Goal: Task Accomplishment & Management: Use online tool/utility

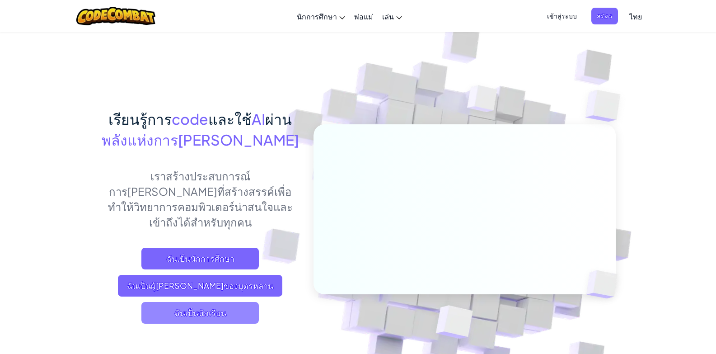
click at [211, 302] on span "ฉันเป็นนักเรียน" at bounding box center [199, 313] width 117 height 22
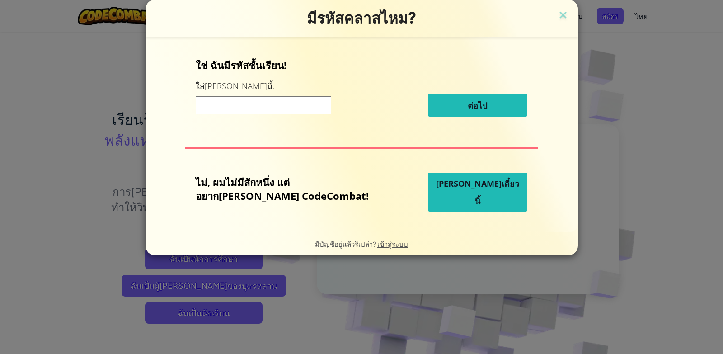
click at [266, 104] on input at bounding box center [264, 105] width 136 height 18
click at [557, 14] on img at bounding box center [563, 16] width 12 height 14
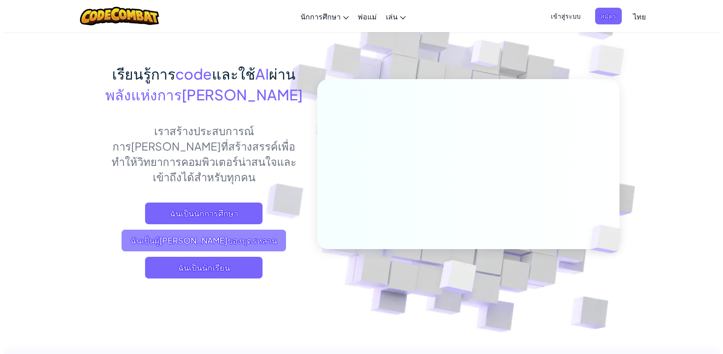
scroll to position [90, 0]
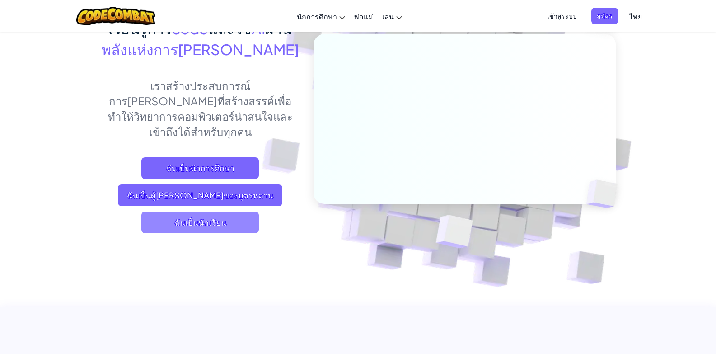
click at [197, 211] on span "ฉันเป็นนักเรียน" at bounding box center [199, 222] width 117 height 22
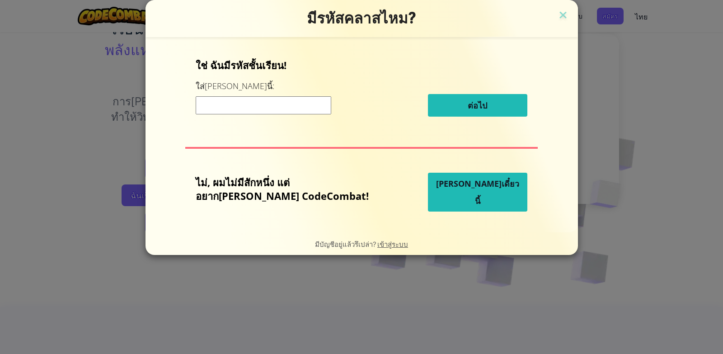
click at [454, 197] on span "[PERSON_NAME]เดี๋ยวนี้" at bounding box center [477, 192] width 83 height 28
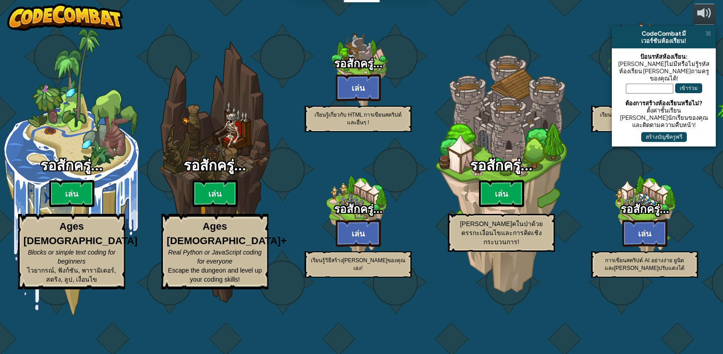
select select "th"
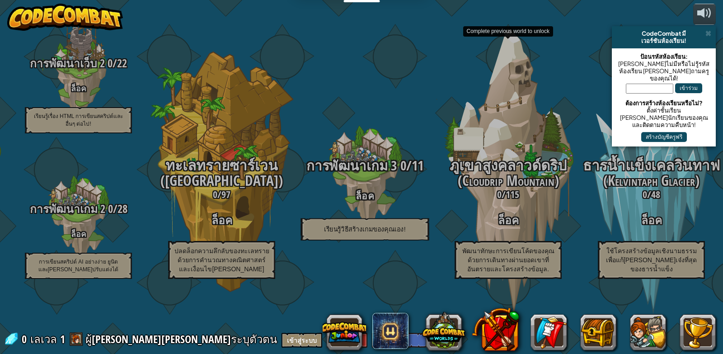
drag, startPoint x: 605, startPoint y: 195, endPoint x: 363, endPoint y: 195, distance: 241.7
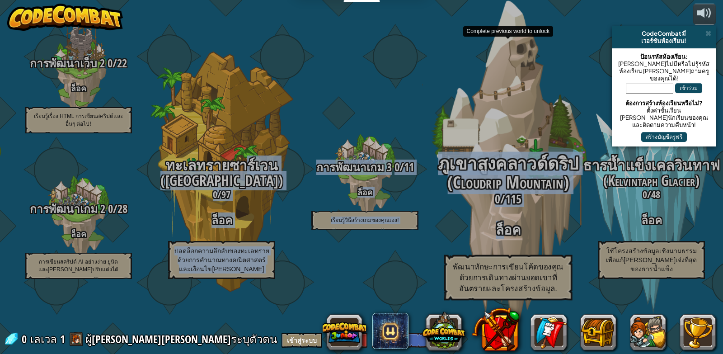
drag, startPoint x: 363, startPoint y: 195, endPoint x: 507, endPoint y: 238, distance: 149.9
click at [507, 238] on div "CodeCombat Junior 0 / 172 [PERSON_NAME] Ages [DEMOGRAPHIC_DATA] Blocks or simpl…" at bounding box center [78, 177] width 1289 height 354
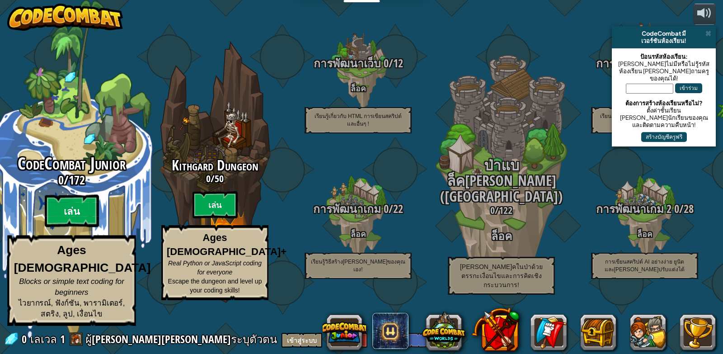
click at [76, 227] on btn "เล่น" at bounding box center [72, 211] width 54 height 33
select select "th"
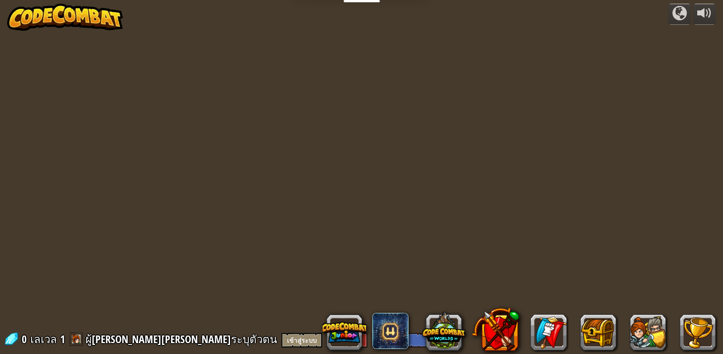
select select "th"
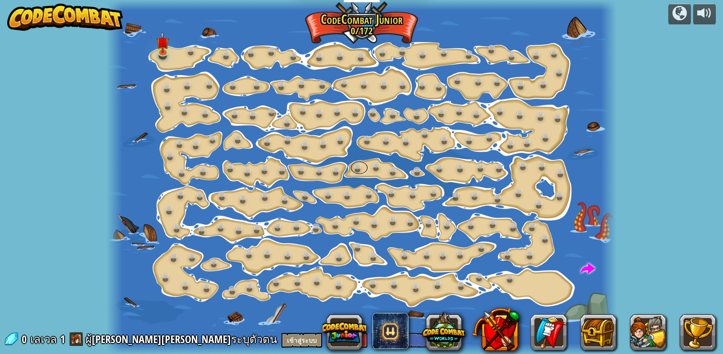
drag, startPoint x: 76, startPoint y: 234, endPoint x: 362, endPoint y: 172, distance: 292.7
click at [362, 172] on link at bounding box center [359, 168] width 18 height 18
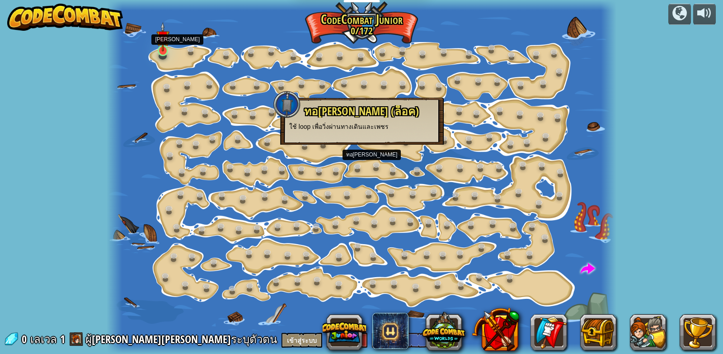
click at [161, 52] on div at bounding box center [163, 50] width 10 height 11
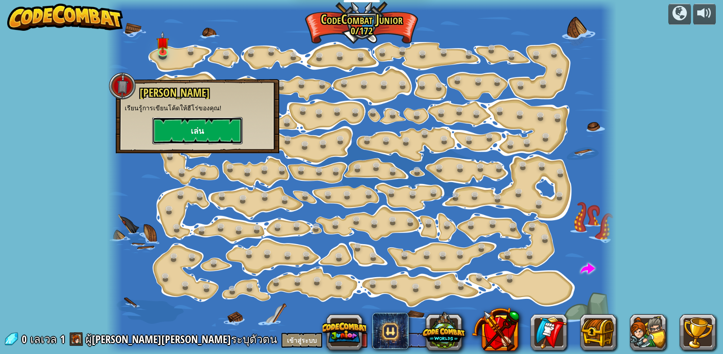
click at [220, 127] on button "เล่น" at bounding box center [197, 130] width 90 height 27
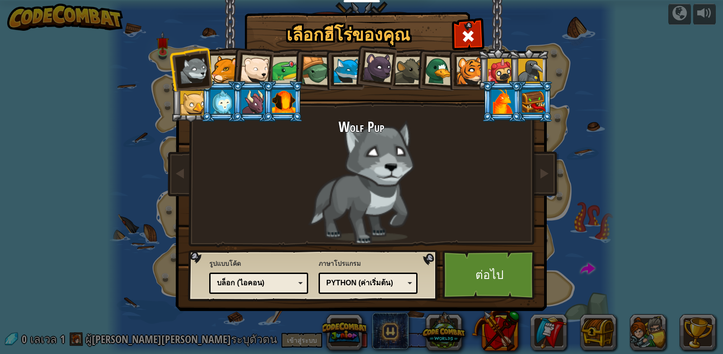
drag, startPoint x: 328, startPoint y: 70, endPoint x: 321, endPoint y: 72, distance: 6.9
click at [328, 71] on li at bounding box center [344, 69] width 41 height 41
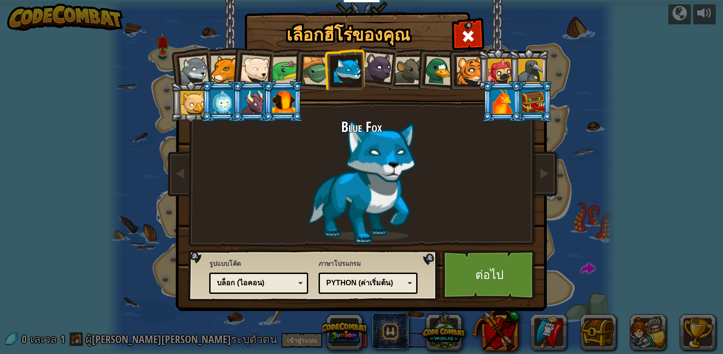
click at [194, 106] on div at bounding box center [192, 103] width 24 height 24
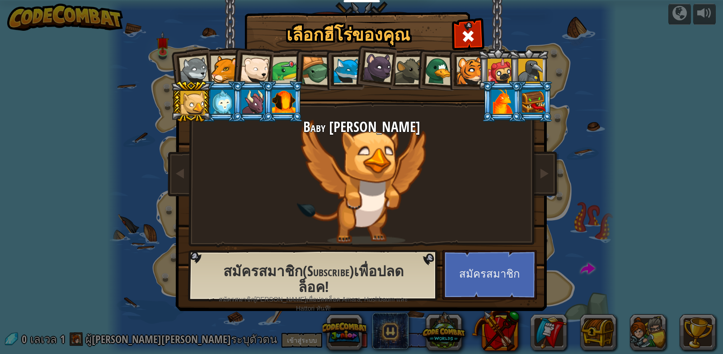
click at [285, 106] on div at bounding box center [283, 101] width 23 height 24
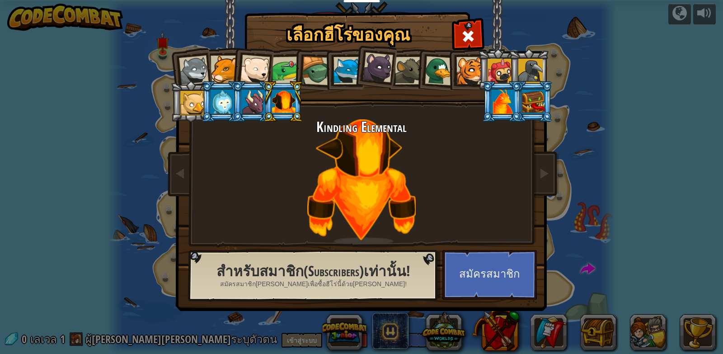
click at [526, 72] on div at bounding box center [530, 71] width 24 height 24
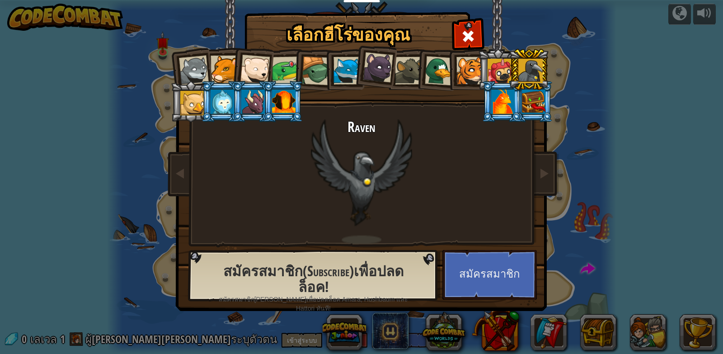
click at [496, 75] on div at bounding box center [499, 71] width 24 height 24
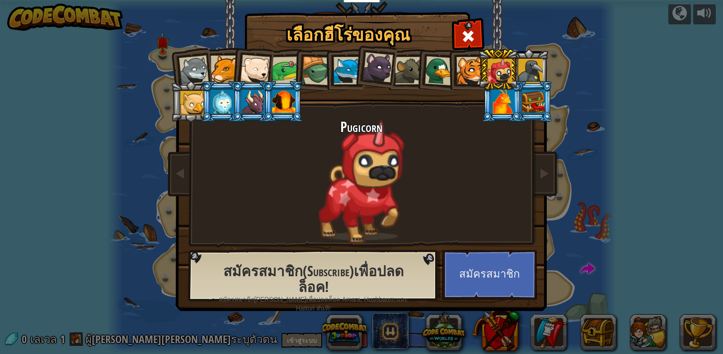
drag, startPoint x: 475, startPoint y: 75, endPoint x: 467, endPoint y: 75, distance: 8.1
click at [469, 75] on div at bounding box center [470, 71] width 28 height 28
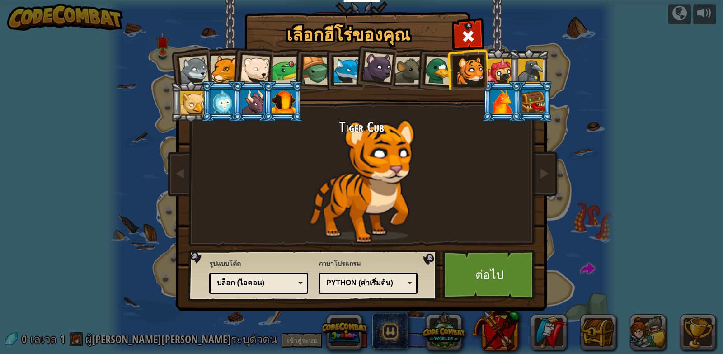
click at [435, 75] on div at bounding box center [439, 70] width 29 height 29
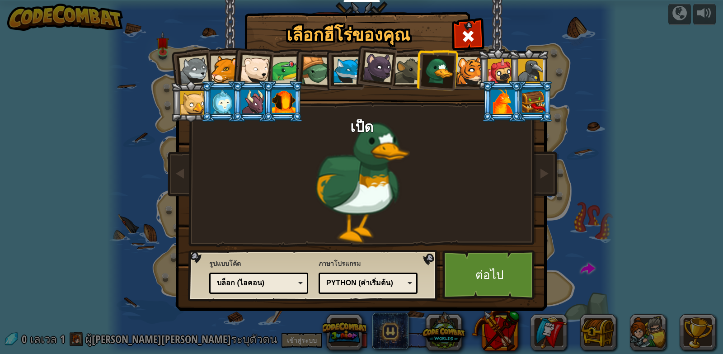
click at [396, 70] on div at bounding box center [409, 71] width 28 height 28
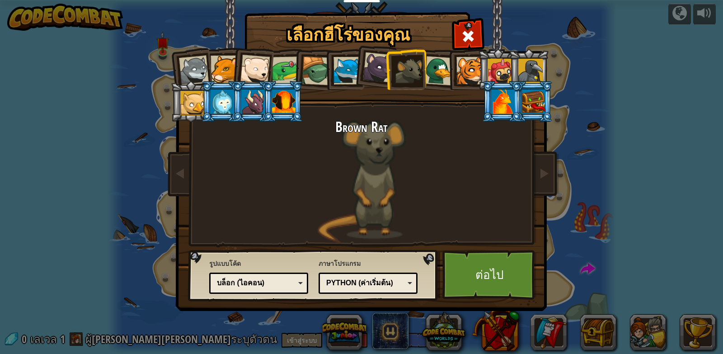
click at [388, 70] on li at bounding box center [405, 69] width 41 height 41
click at [360, 63] on li at bounding box center [374, 65] width 45 height 45
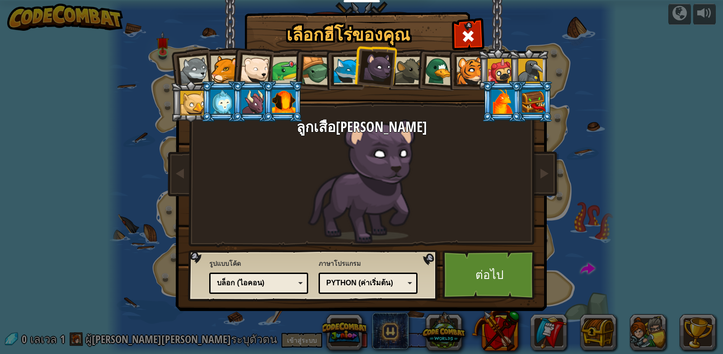
click at [181, 93] on div at bounding box center [192, 103] width 24 height 24
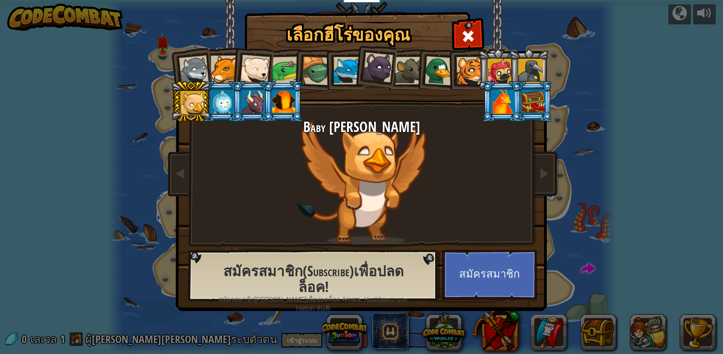
click at [223, 103] on div at bounding box center [222, 101] width 23 height 24
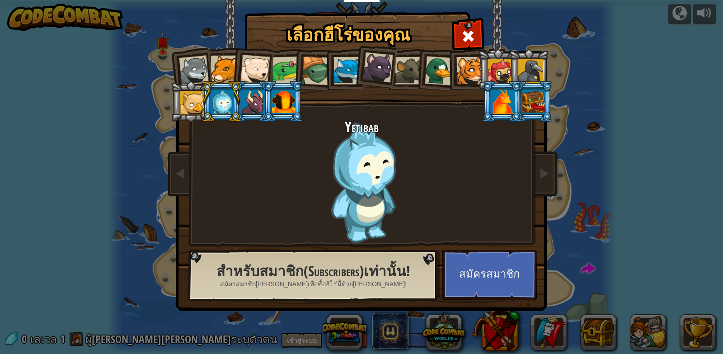
click at [193, 99] on div at bounding box center [192, 103] width 24 height 24
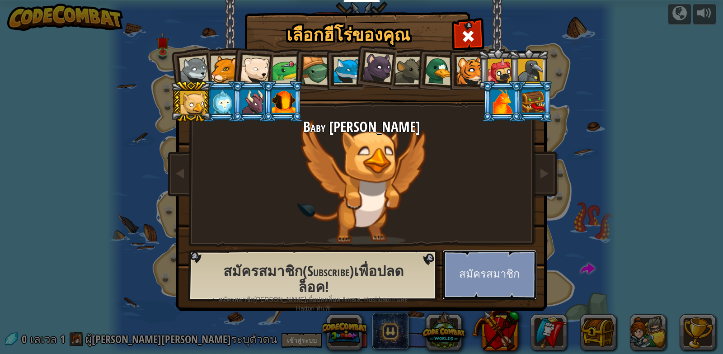
click at [487, 273] on button "สมัครสมาชิก" at bounding box center [489, 275] width 94 height 50
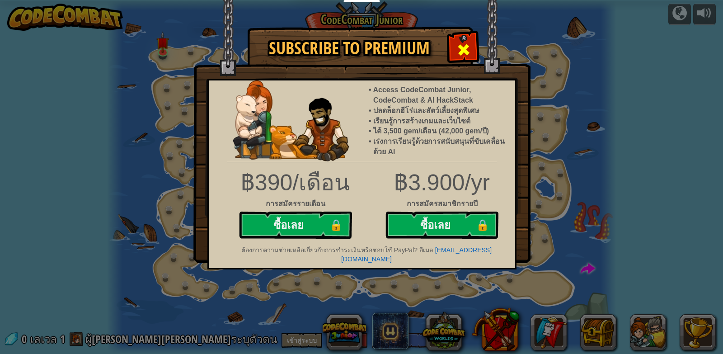
click at [452, 42] on div at bounding box center [463, 48] width 28 height 28
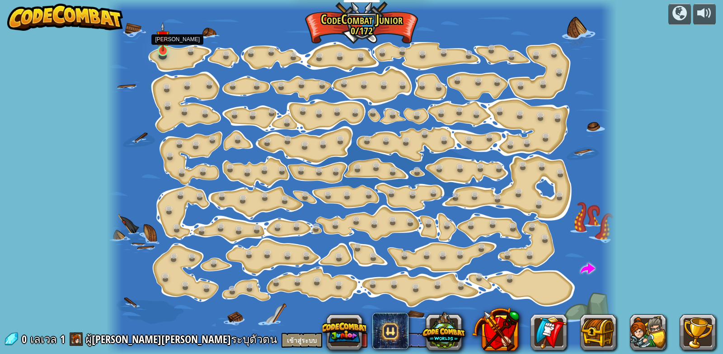
click at [161, 44] on img at bounding box center [162, 36] width 13 height 29
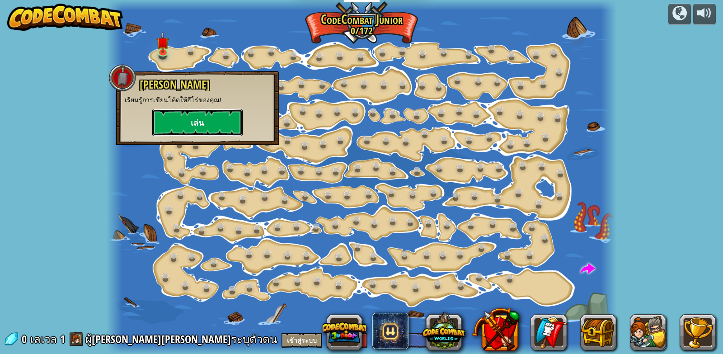
click at [212, 123] on button "เล่น" at bounding box center [197, 122] width 90 height 27
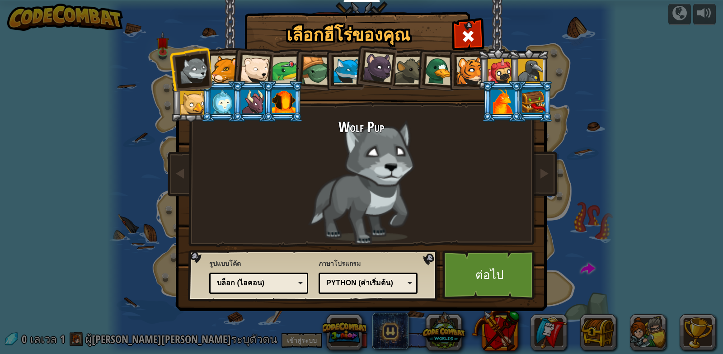
click at [194, 106] on div at bounding box center [192, 103] width 24 height 24
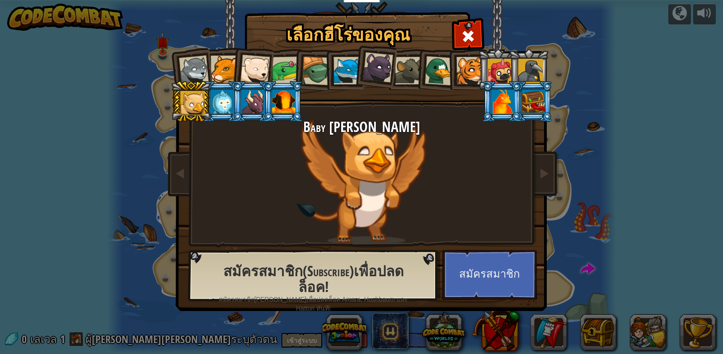
drag, startPoint x: 504, startPoint y: 90, endPoint x: 516, endPoint y: 92, distance: 11.9
click at [504, 91] on div at bounding box center [502, 101] width 23 height 24
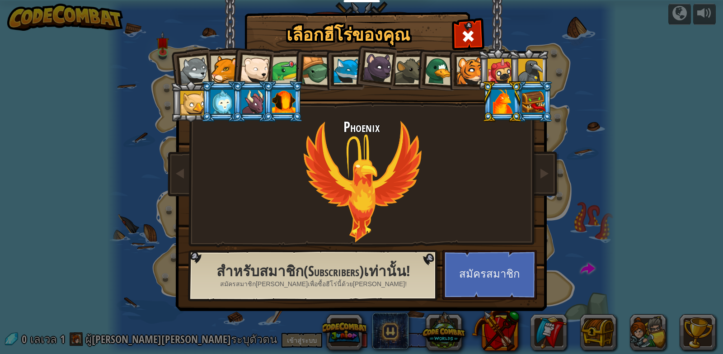
click at [526, 92] on div at bounding box center [533, 101] width 23 height 24
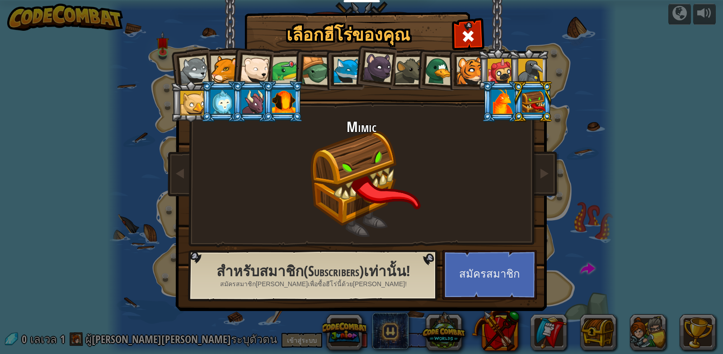
click at [225, 107] on div at bounding box center [222, 101] width 23 height 24
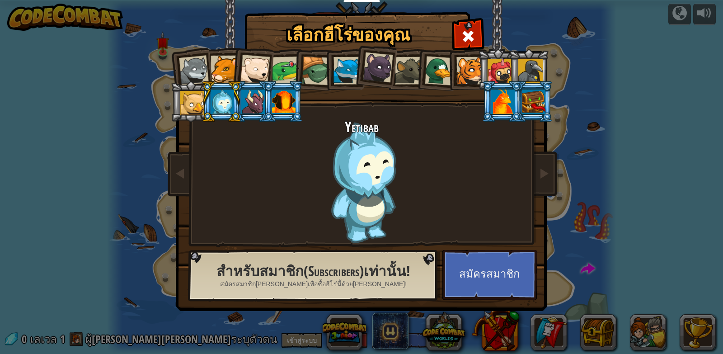
click at [248, 103] on div at bounding box center [252, 101] width 23 height 24
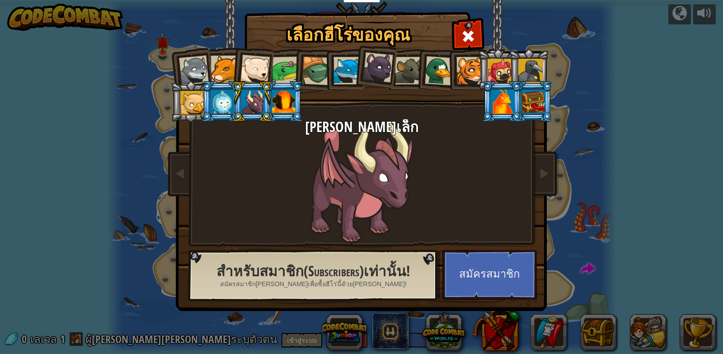
click at [275, 99] on div at bounding box center [283, 101] width 23 height 24
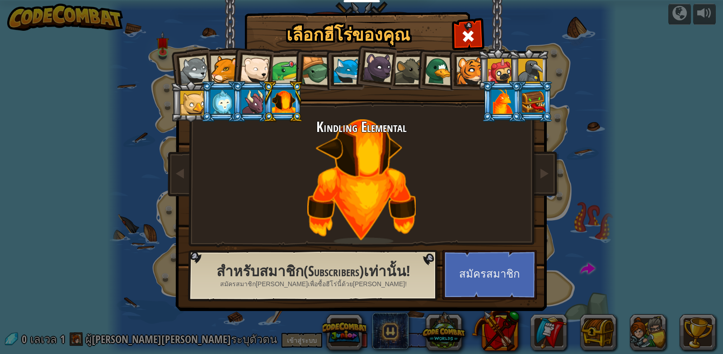
click at [257, 99] on div at bounding box center [252, 101] width 23 height 24
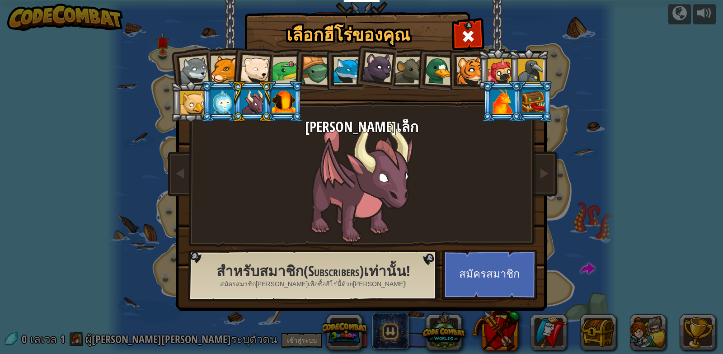
click at [197, 94] on div at bounding box center [192, 103] width 24 height 24
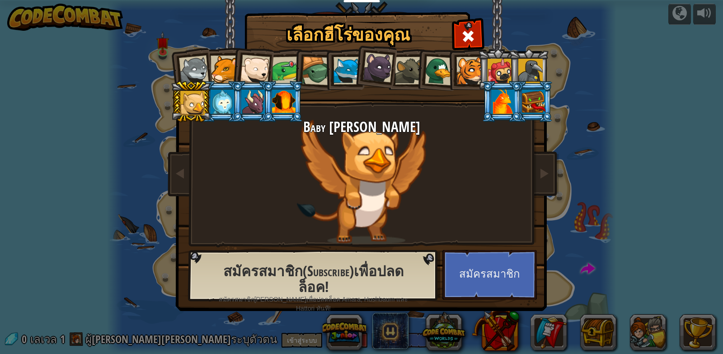
click at [252, 98] on div at bounding box center [252, 101] width 23 height 24
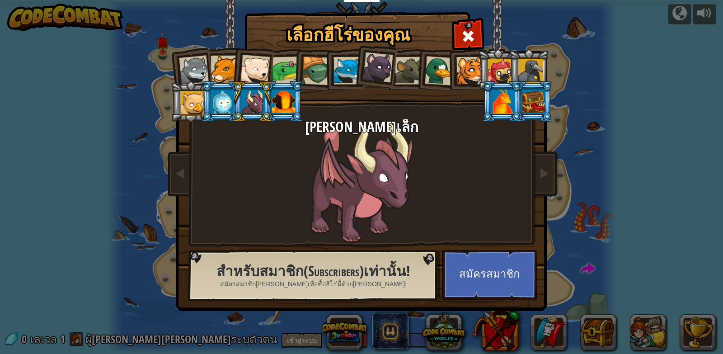
click at [274, 99] on div at bounding box center [283, 101] width 23 height 24
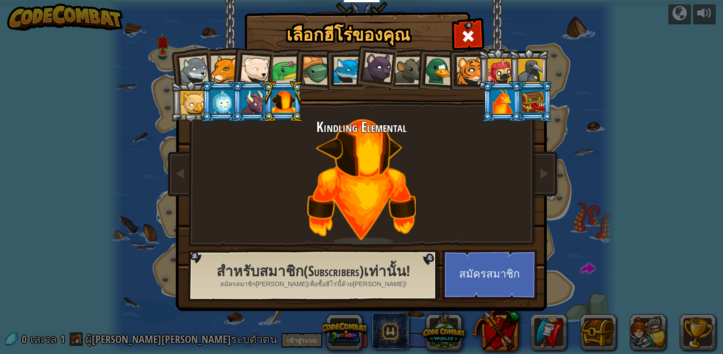
click at [260, 99] on div at bounding box center [252, 101] width 23 height 24
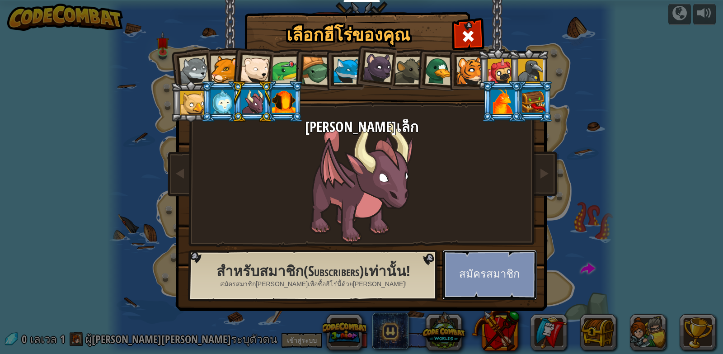
click at [494, 278] on button "สมัครสมาชิก" at bounding box center [489, 275] width 94 height 50
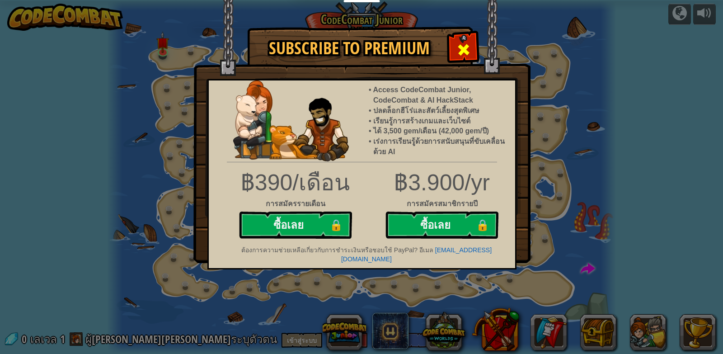
click at [468, 49] on span at bounding box center [463, 49] width 14 height 14
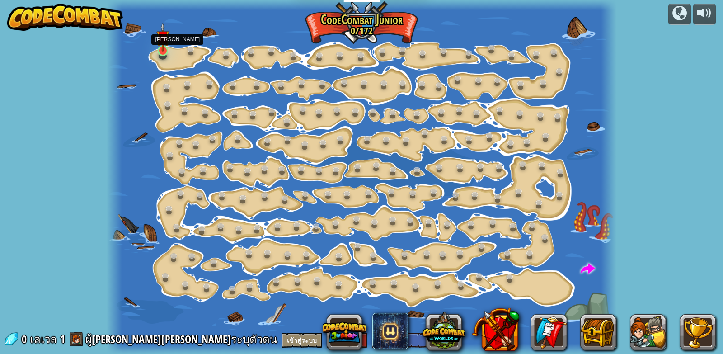
click at [163, 41] on img at bounding box center [162, 36] width 13 height 29
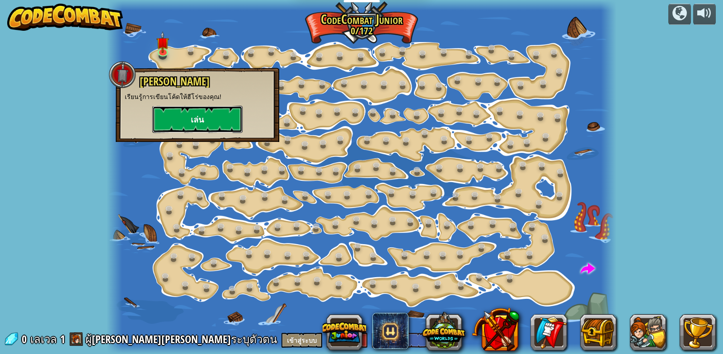
click at [234, 113] on button "เล่น" at bounding box center [197, 119] width 90 height 27
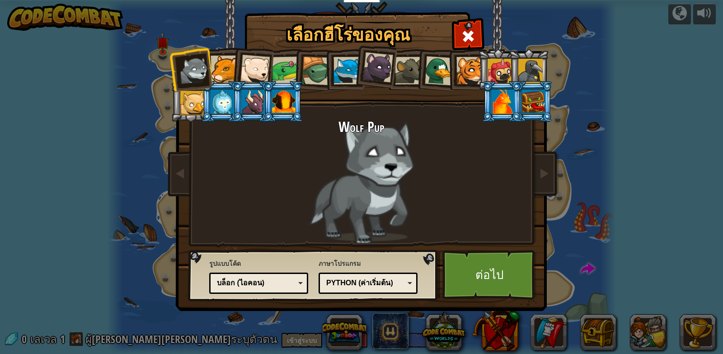
click at [290, 103] on div at bounding box center [283, 101] width 23 height 24
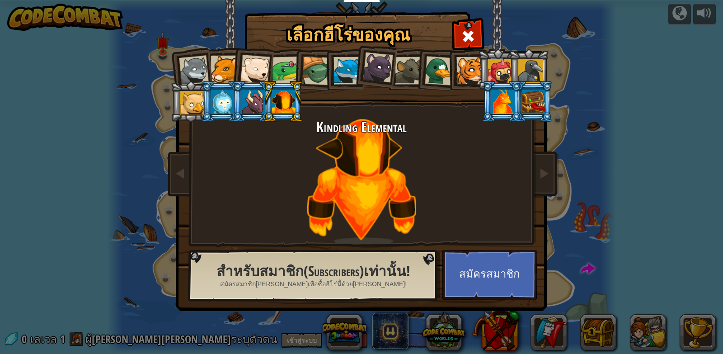
click at [509, 107] on div at bounding box center [502, 101] width 23 height 24
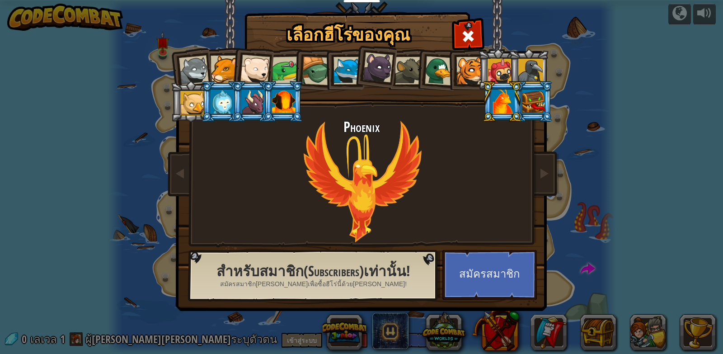
click at [281, 100] on div at bounding box center [283, 101] width 23 height 24
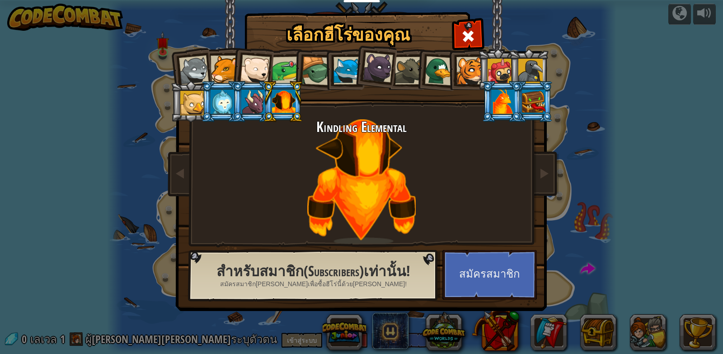
drag, startPoint x: 202, startPoint y: 80, endPoint x: 194, endPoint y: 77, distance: 8.1
click at [194, 77] on div at bounding box center [194, 71] width 30 height 30
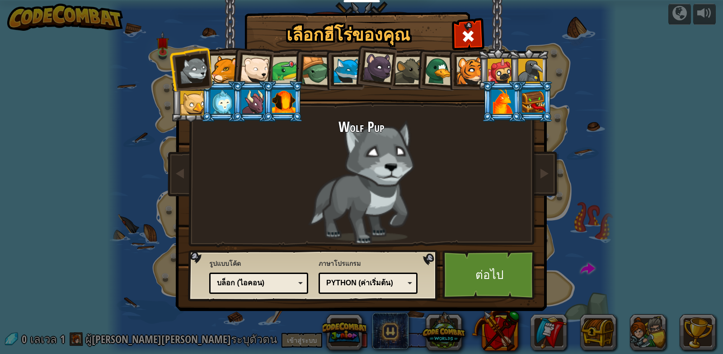
click at [219, 75] on div at bounding box center [225, 70] width 28 height 28
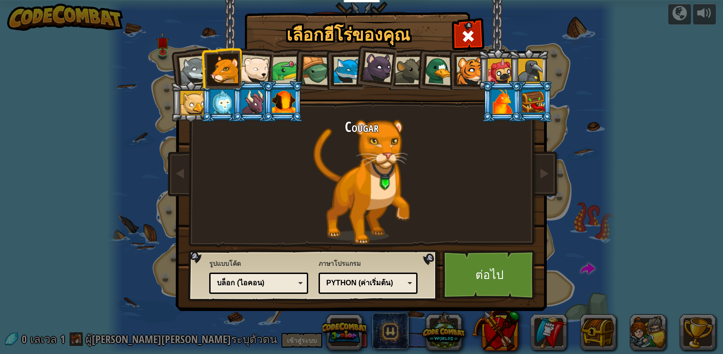
click at [293, 77] on li at bounding box center [313, 69] width 43 height 43
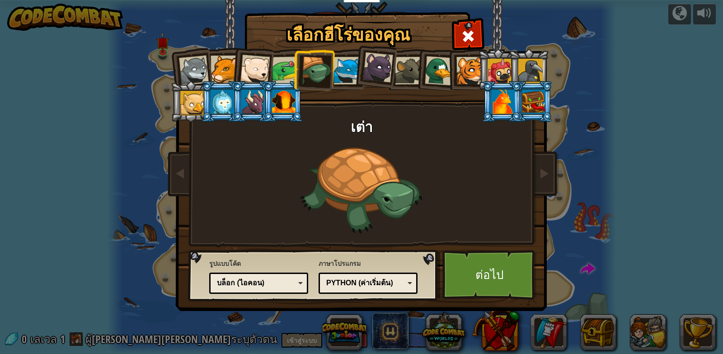
click at [290, 74] on div at bounding box center [286, 70] width 28 height 28
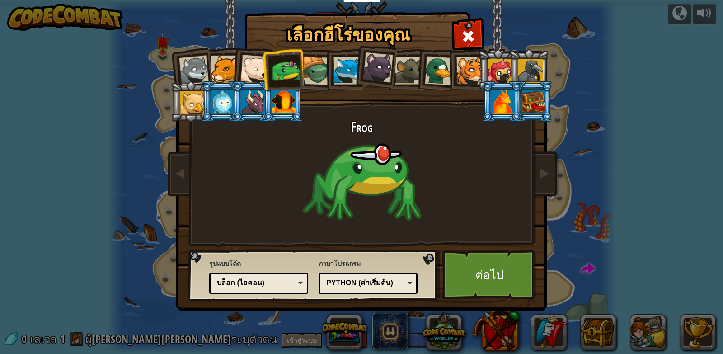
click at [461, 70] on div at bounding box center [470, 71] width 28 height 28
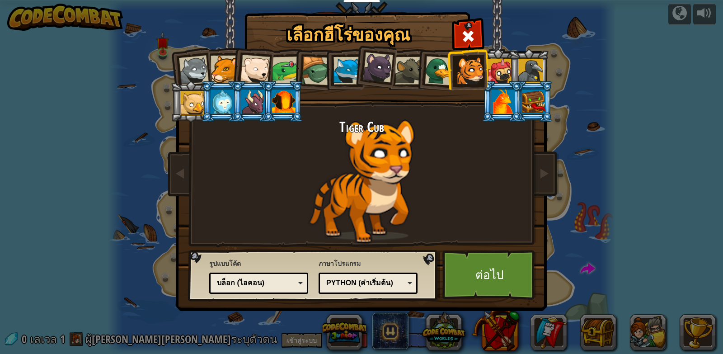
click at [492, 66] on div at bounding box center [499, 71] width 24 height 24
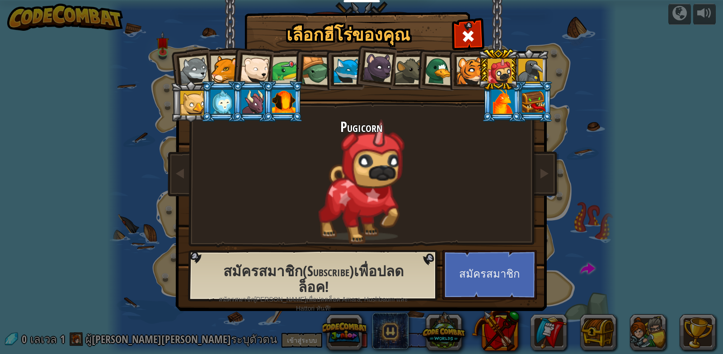
click at [473, 65] on div at bounding box center [470, 71] width 28 height 28
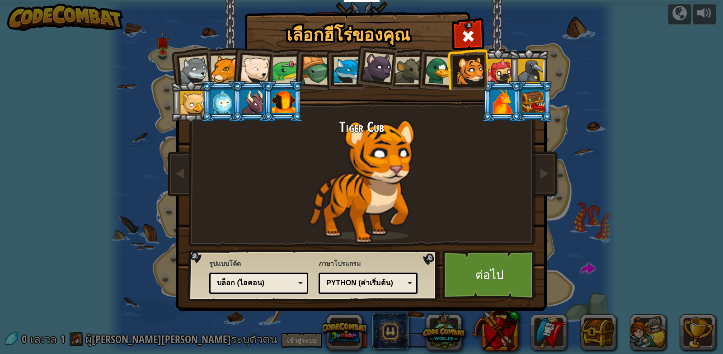
click at [533, 61] on div at bounding box center [530, 71] width 24 height 24
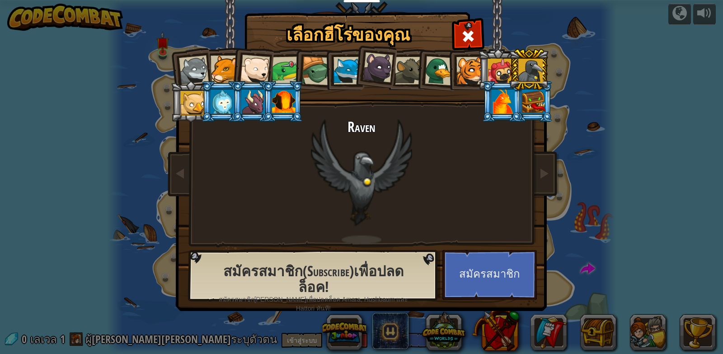
drag, startPoint x: 379, startPoint y: 168, endPoint x: 374, endPoint y: 168, distance: 5.0
click at [374, 168] on div "Raven" at bounding box center [361, 181] width 339 height 124
click at [372, 55] on div at bounding box center [378, 67] width 30 height 30
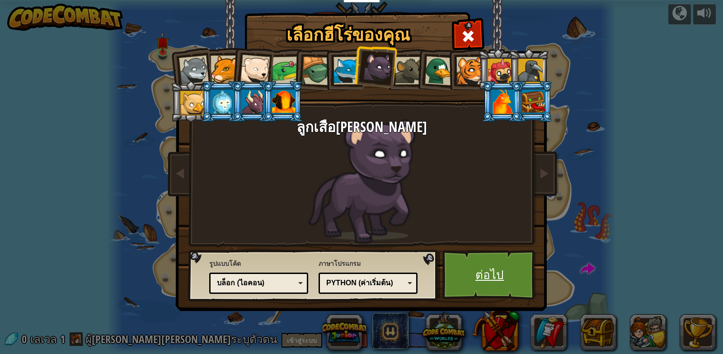
click at [484, 270] on link "ต่อไป" at bounding box center [489, 275] width 94 height 50
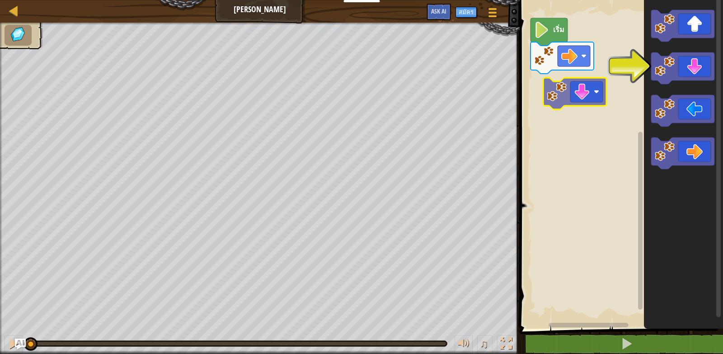
click at [564, 103] on div "เริ่ม" at bounding box center [620, 161] width 206 height 333
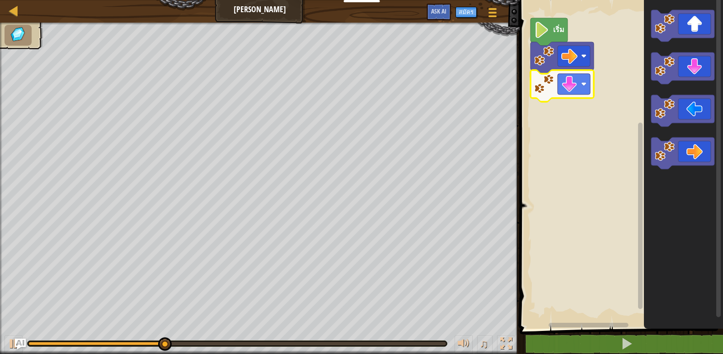
click at [544, 39] on icon "พื้นที่ทำงาน Blockly" at bounding box center [548, 32] width 37 height 28
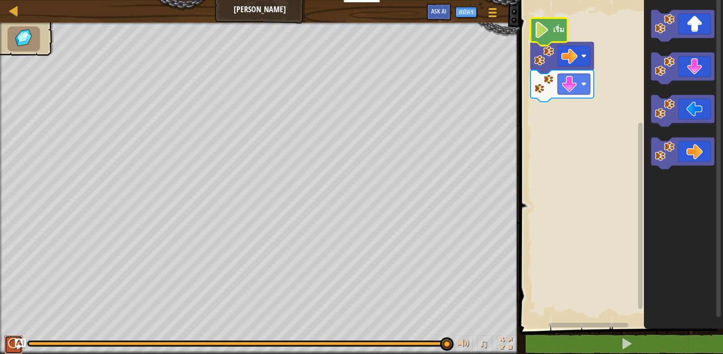
click at [10, 340] on div at bounding box center [14, 343] width 12 height 12
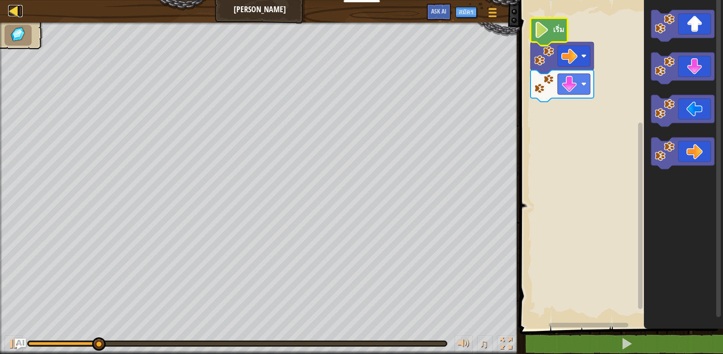
click at [11, 14] on div at bounding box center [13, 10] width 11 height 11
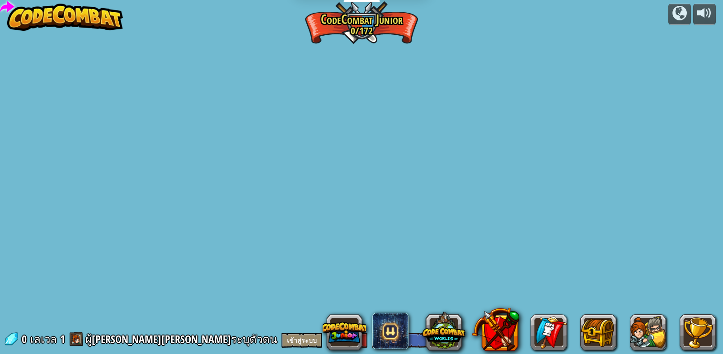
select select "th"
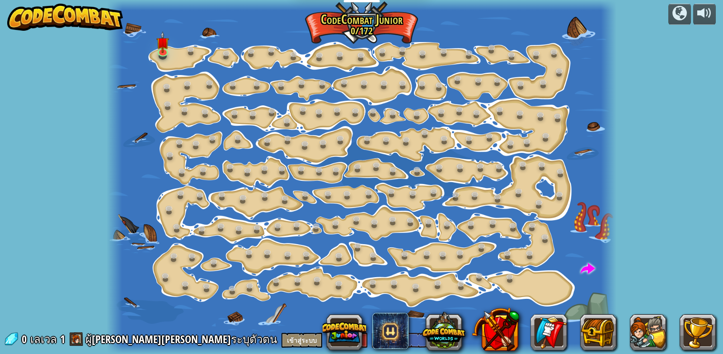
select select "th"
click at [167, 44] on img at bounding box center [162, 36] width 13 height 29
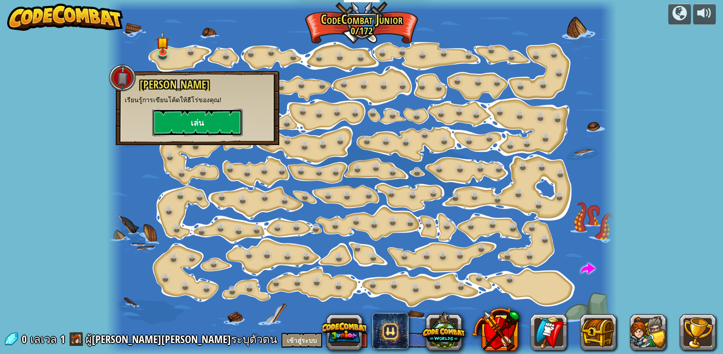
click at [184, 121] on button "เล่น" at bounding box center [197, 122] width 90 height 27
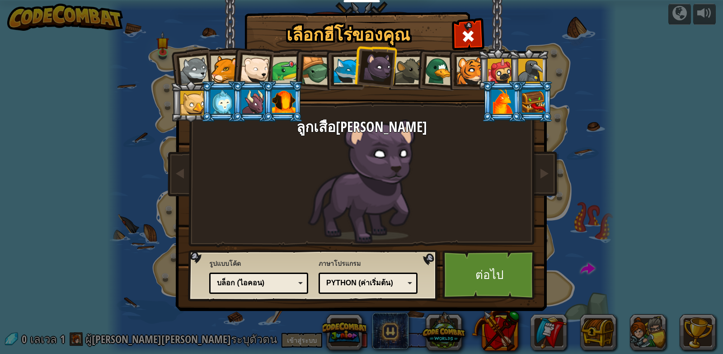
drag, startPoint x: 195, startPoint y: 61, endPoint x: 215, endPoint y: 70, distance: 23.0
click at [194, 61] on div at bounding box center [194, 71] width 30 height 30
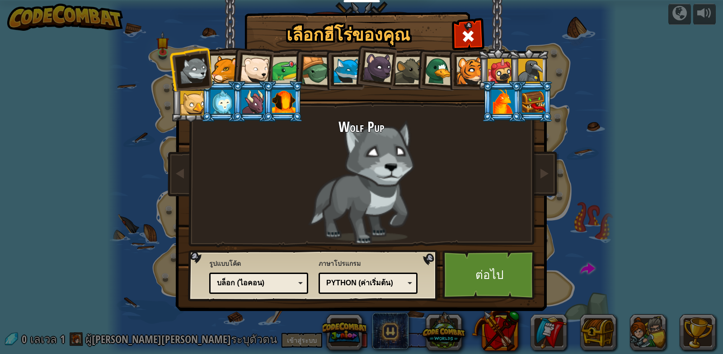
click at [215, 70] on div at bounding box center [225, 70] width 28 height 28
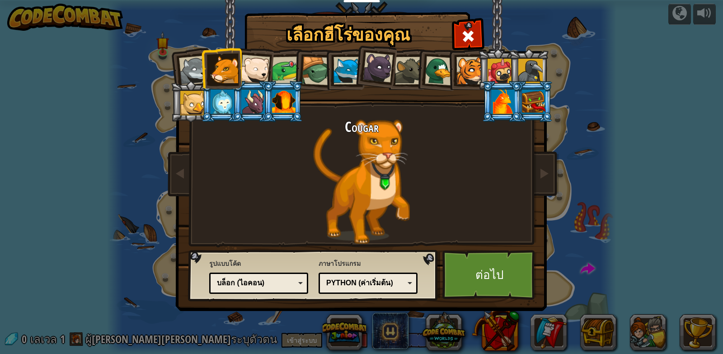
click at [420, 63] on li at bounding box center [436, 69] width 43 height 44
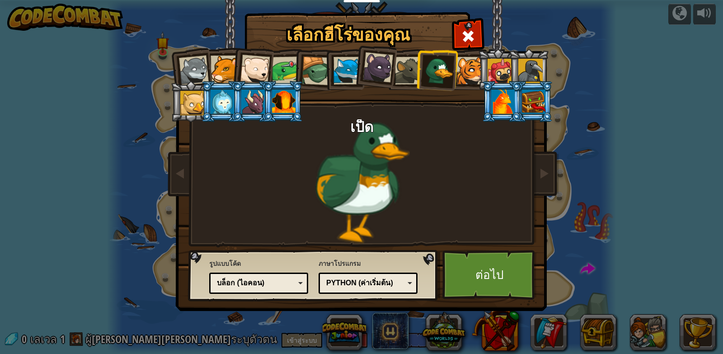
click at [492, 71] on div at bounding box center [499, 71] width 24 height 24
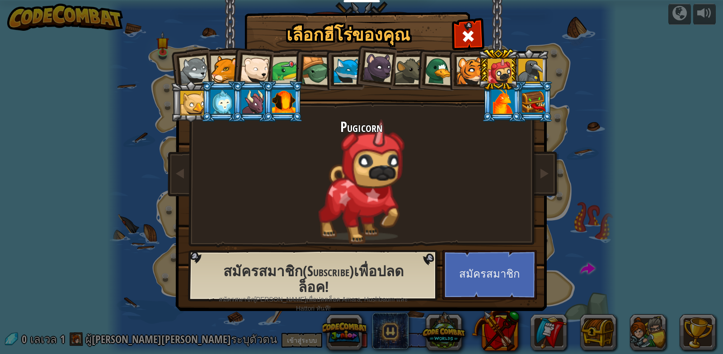
click at [343, 62] on div at bounding box center [347, 71] width 28 height 28
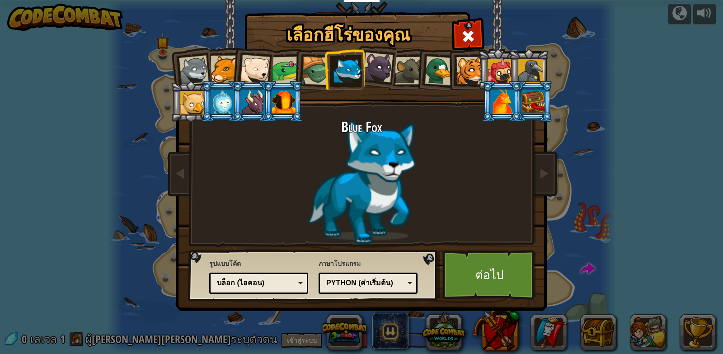
click at [323, 64] on div at bounding box center [316, 70] width 29 height 29
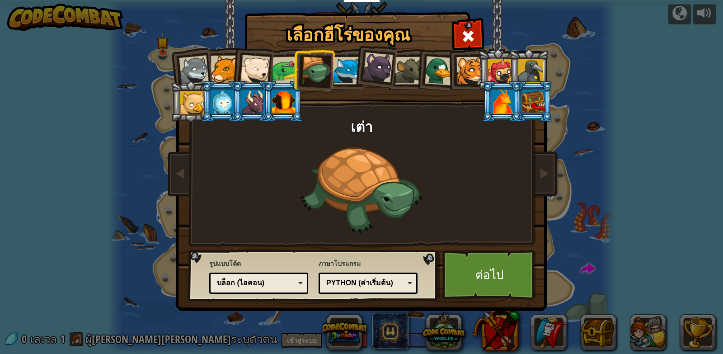
click at [246, 56] on div at bounding box center [255, 70] width 30 height 30
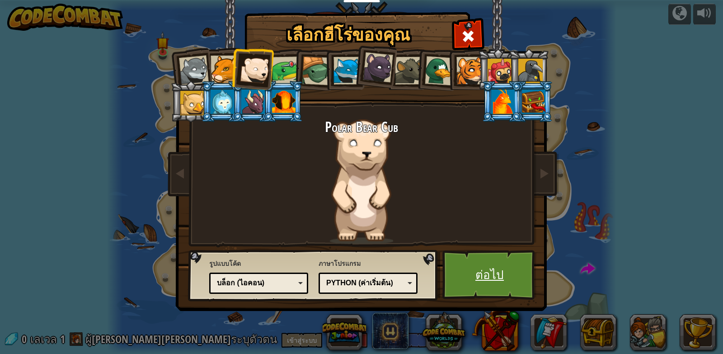
click at [483, 271] on link "ต่อไป" at bounding box center [489, 275] width 94 height 50
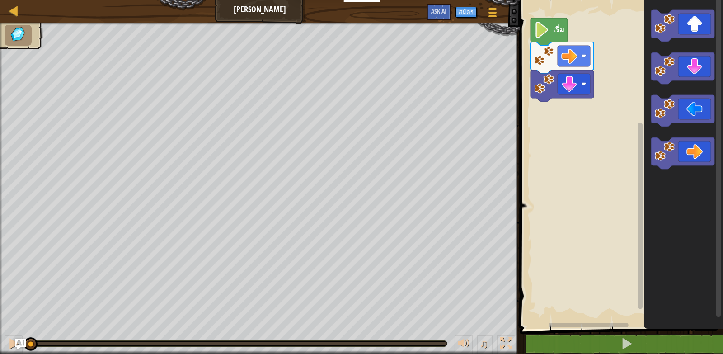
click at [543, 34] on image "พื้นที่ทำงาน Blockly" at bounding box center [541, 30] width 15 height 16
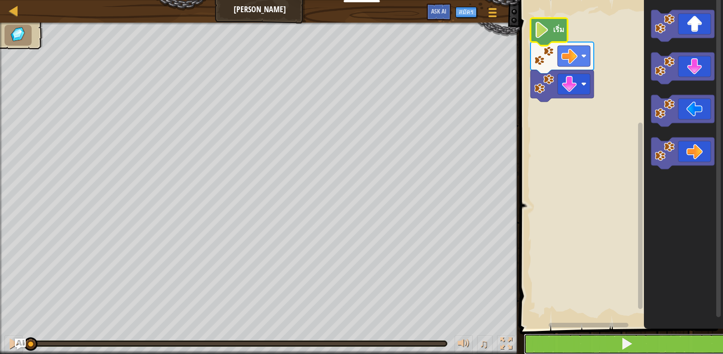
click at [590, 344] on button at bounding box center [627, 343] width 206 height 21
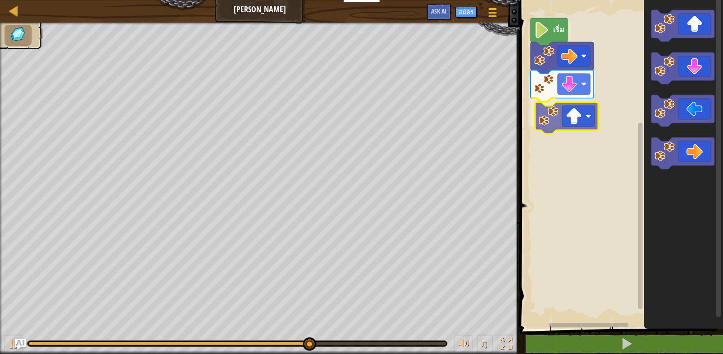
click at [569, 122] on div "เริ่ม" at bounding box center [620, 161] width 206 height 333
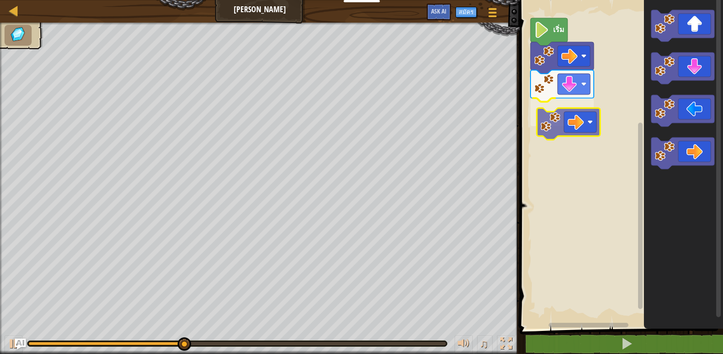
click at [573, 121] on div "เริ่ม" at bounding box center [620, 161] width 206 height 333
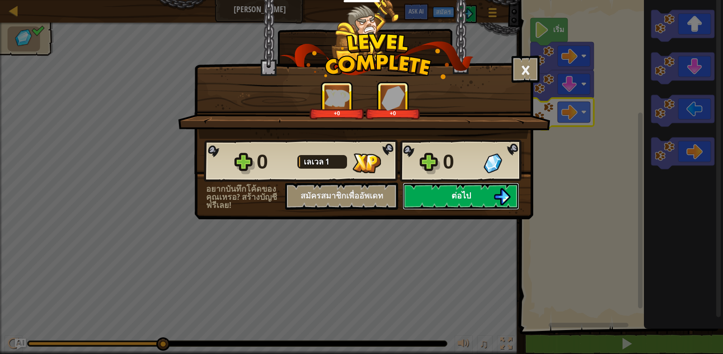
click at [440, 198] on button "ต่อไป" at bounding box center [461, 196] width 117 height 27
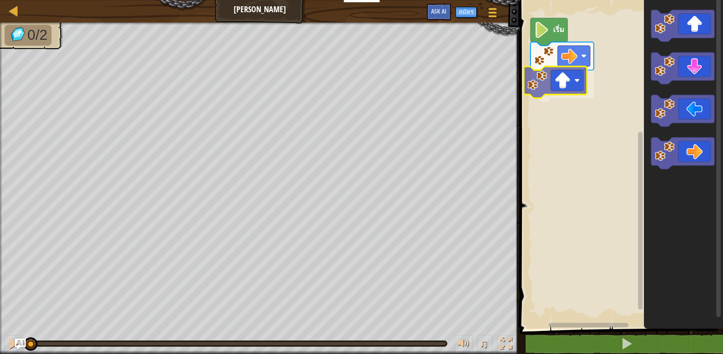
click at [548, 78] on div "เริ่ม" at bounding box center [620, 161] width 206 height 333
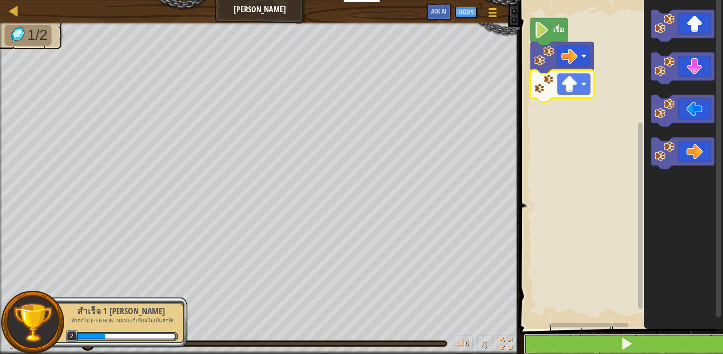
click at [595, 342] on button at bounding box center [627, 343] width 206 height 21
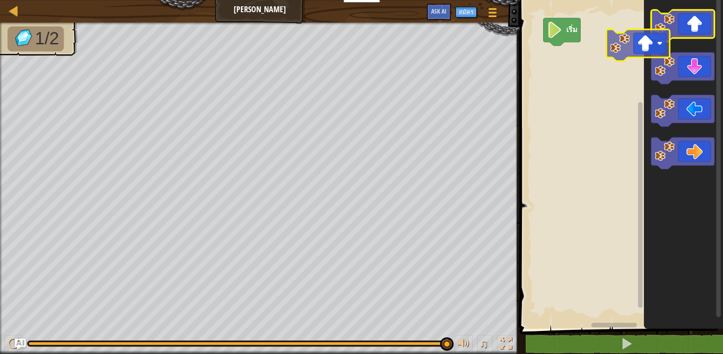
click at [561, 69] on div "เริ่ม" at bounding box center [620, 161] width 206 height 333
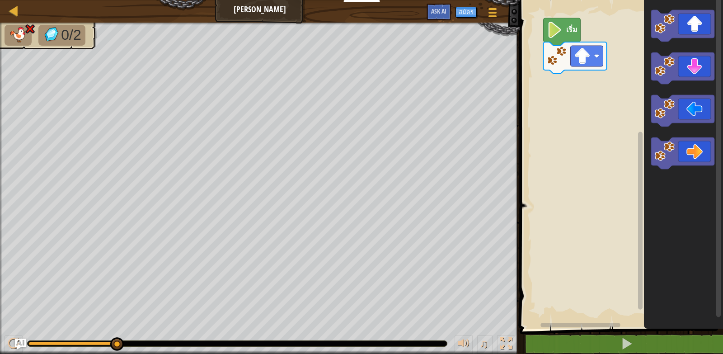
click at [19, 32] on img at bounding box center [18, 35] width 19 height 16
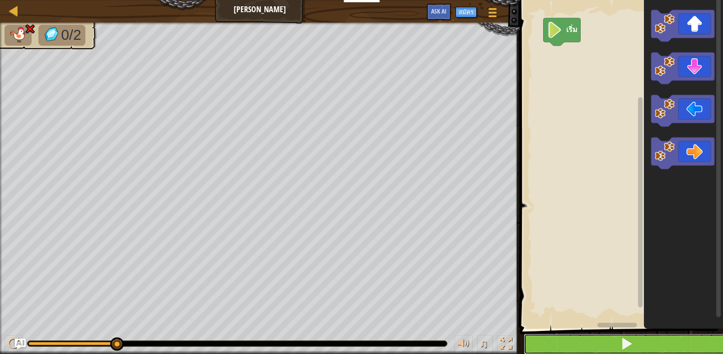
click at [604, 343] on button at bounding box center [627, 343] width 206 height 21
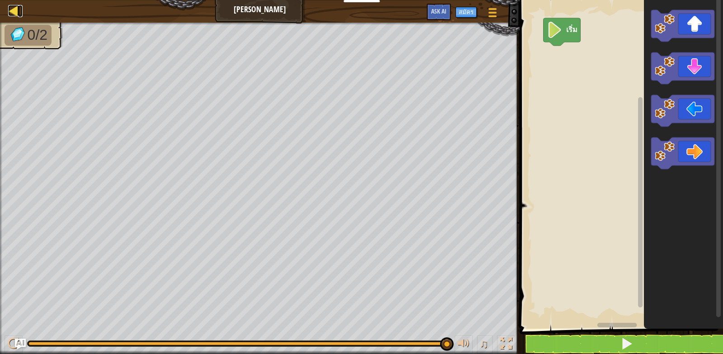
click at [12, 12] on div at bounding box center [13, 10] width 11 height 11
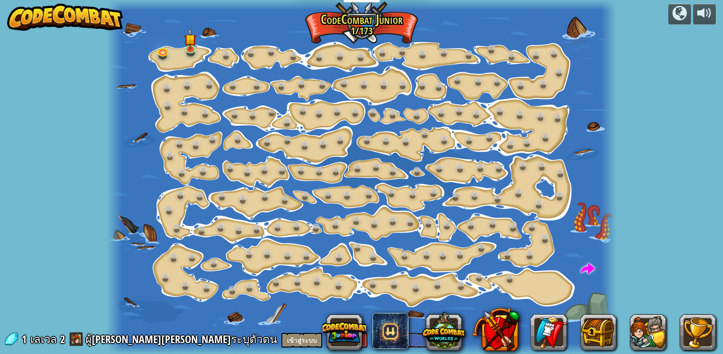
select select "th"
click at [191, 41] on img at bounding box center [190, 33] width 13 height 29
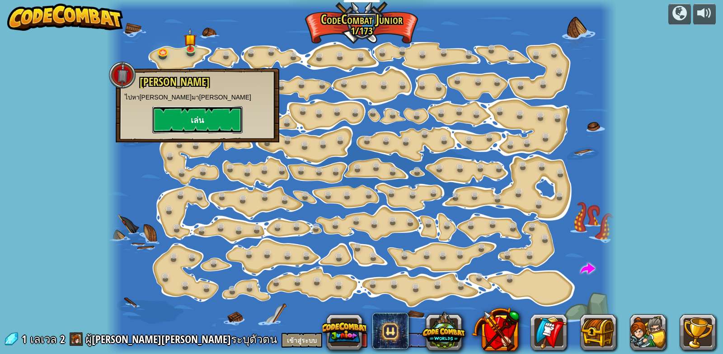
click at [220, 124] on button "เล่น" at bounding box center [197, 119] width 90 height 27
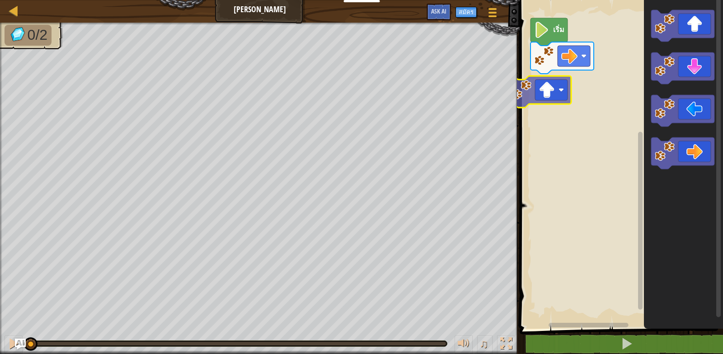
click at [548, 94] on div "เริ่ม" at bounding box center [620, 161] width 206 height 333
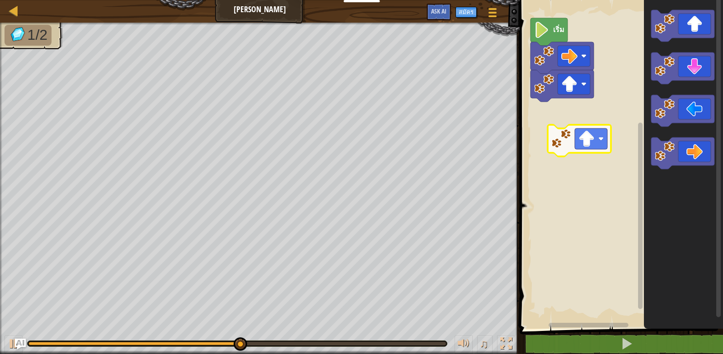
click at [562, 140] on div "เริ่ม" at bounding box center [620, 161] width 206 height 333
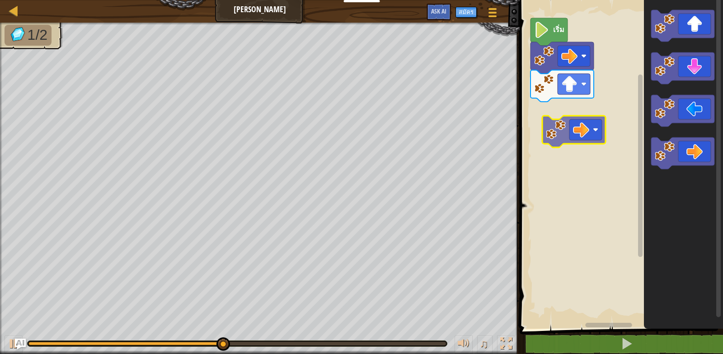
click at [534, 115] on div "เริ่ม" at bounding box center [620, 161] width 206 height 333
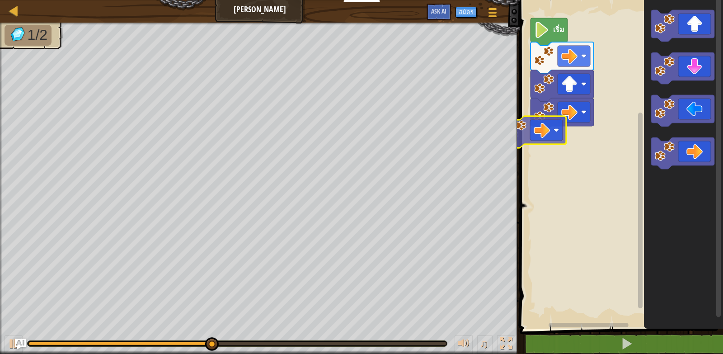
click at [530, 142] on div "เริ่ม" at bounding box center [620, 161] width 206 height 333
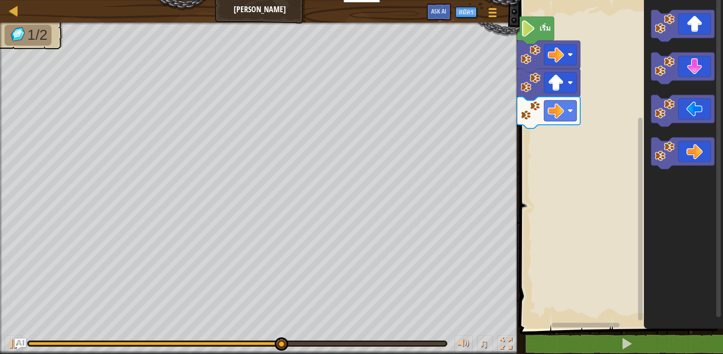
click at [555, 144] on rect "พื้นที่ทำงาน Blockly" at bounding box center [620, 161] width 206 height 333
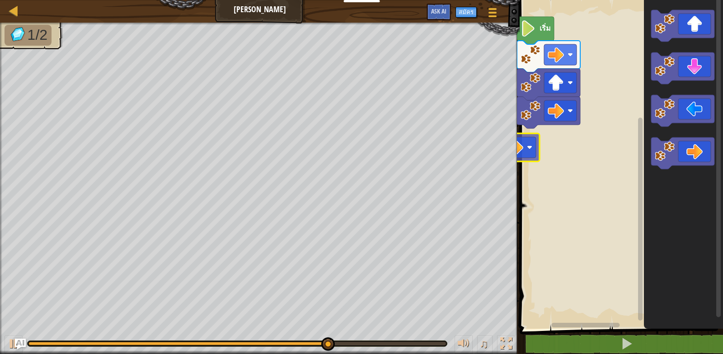
click at [562, 153] on div "เริ่ม" at bounding box center [620, 161] width 206 height 333
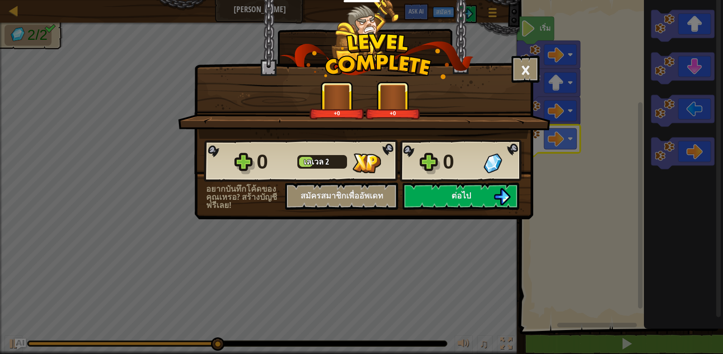
drag, startPoint x: 535, startPoint y: 26, endPoint x: 513, endPoint y: 100, distance: 76.9
click at [569, 37] on div "× ด่านนี้สนุกแค่ไหน? +0 +0 Reticulating Splines... 0 [PERSON_NAME] 2 0 อยากบันท…" at bounding box center [361, 177] width 723 height 354
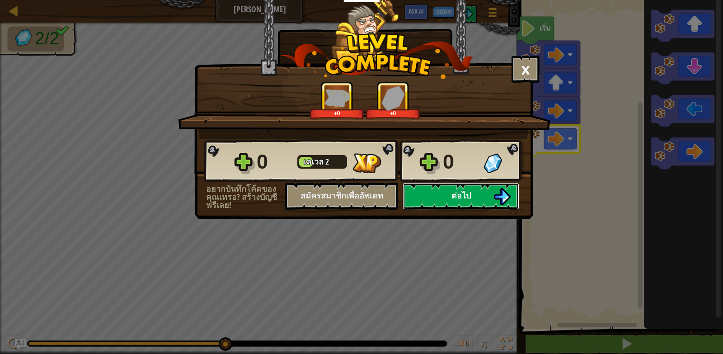
click at [454, 201] on span "ต่อไป" at bounding box center [460, 195] width 19 height 11
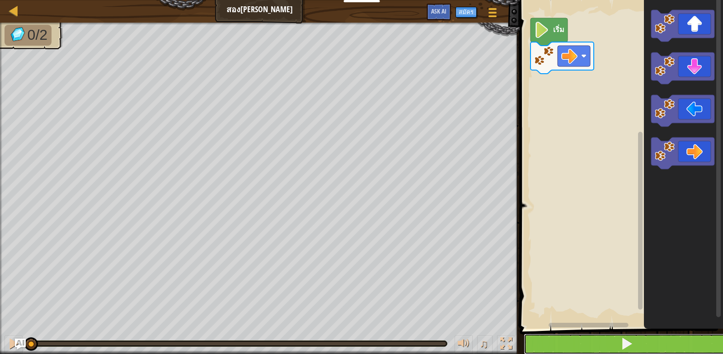
click at [638, 347] on button at bounding box center [627, 343] width 206 height 21
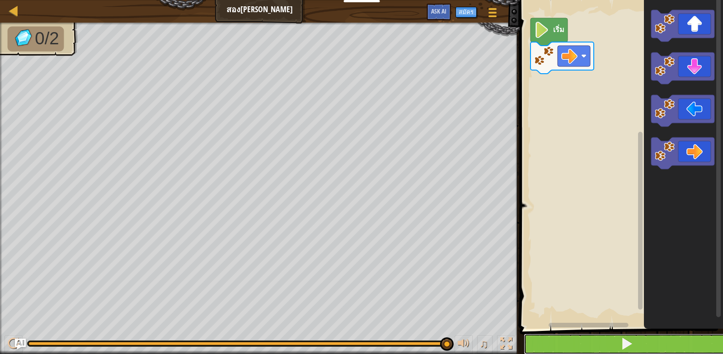
click at [524, 333] on button at bounding box center [627, 343] width 206 height 21
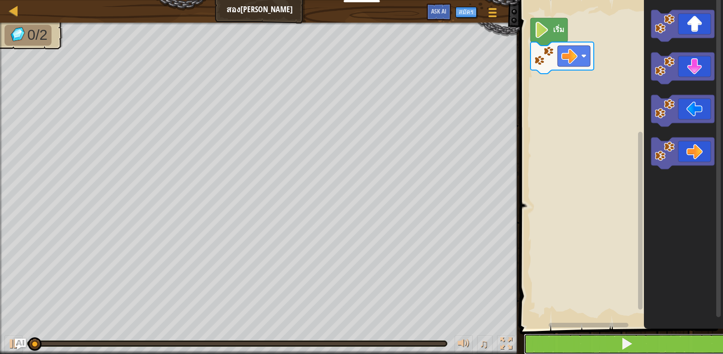
click at [524, 333] on button at bounding box center [627, 343] width 206 height 21
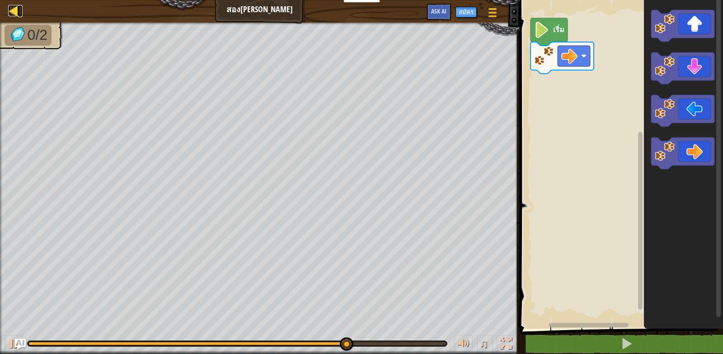
click at [13, 10] on div at bounding box center [13, 10] width 11 height 11
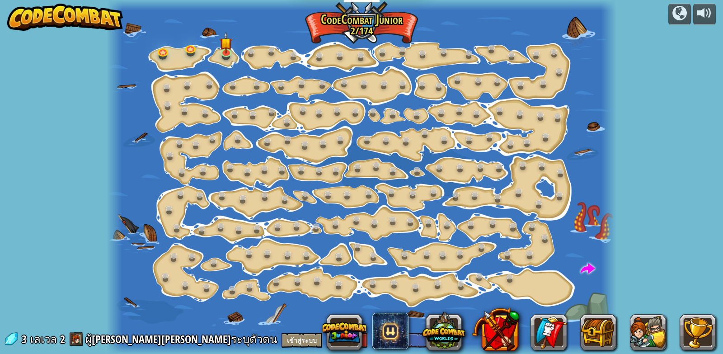
select select "th"
click at [229, 49] on img at bounding box center [226, 37] width 13 height 29
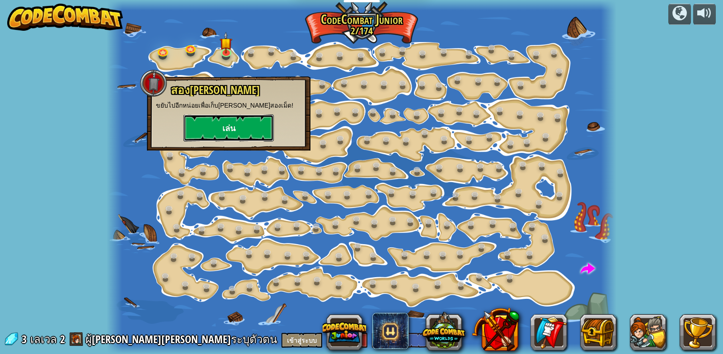
click at [248, 131] on button "เล่น" at bounding box center [228, 127] width 90 height 27
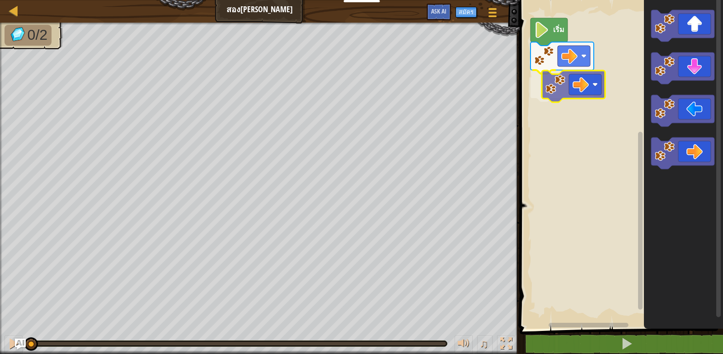
click at [573, 85] on div "เริ่ม" at bounding box center [620, 161] width 206 height 333
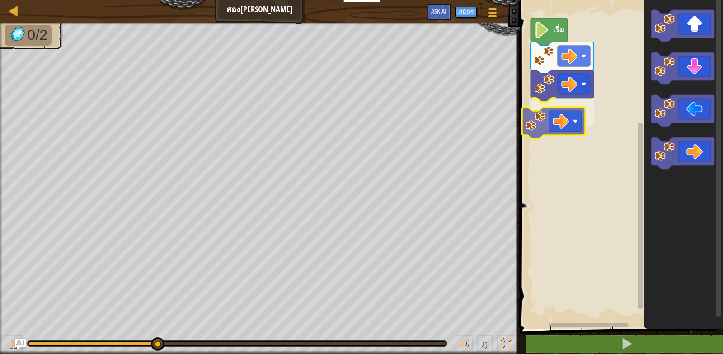
click at [566, 114] on div "เริ่ม" at bounding box center [620, 161] width 206 height 333
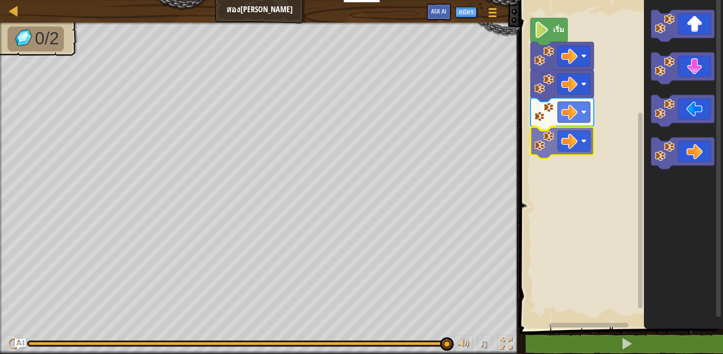
click at [563, 148] on div "เริ่ม" at bounding box center [620, 161] width 206 height 333
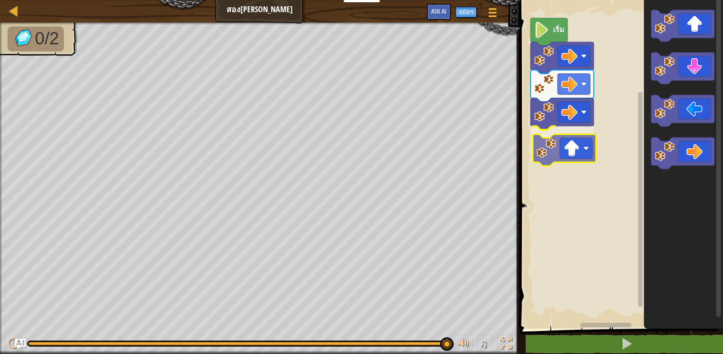
click at [575, 157] on div "เริ่ม" at bounding box center [620, 161] width 206 height 333
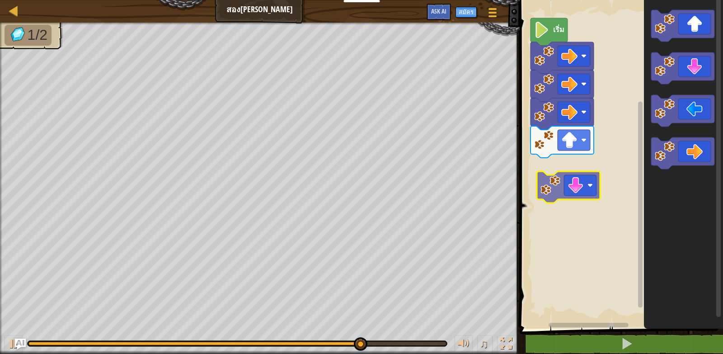
click at [560, 187] on div "เริ่ม" at bounding box center [620, 161] width 206 height 333
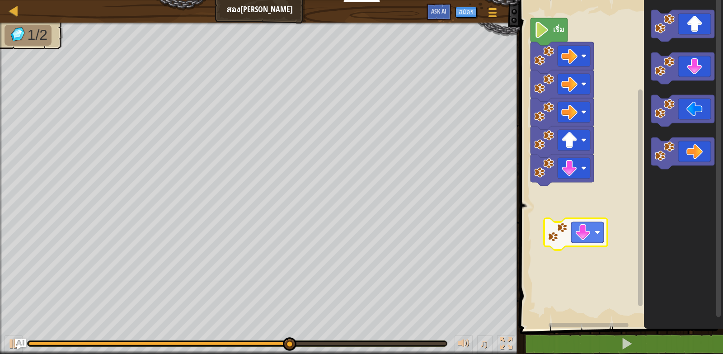
click at [541, 216] on div "เริ่ม" at bounding box center [620, 161] width 206 height 333
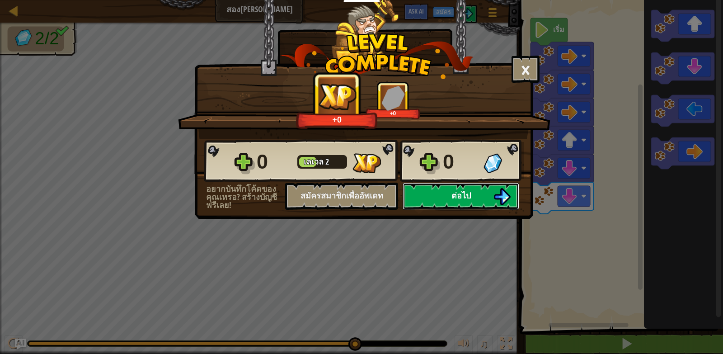
click at [453, 194] on span "ต่อไป" at bounding box center [460, 195] width 19 height 11
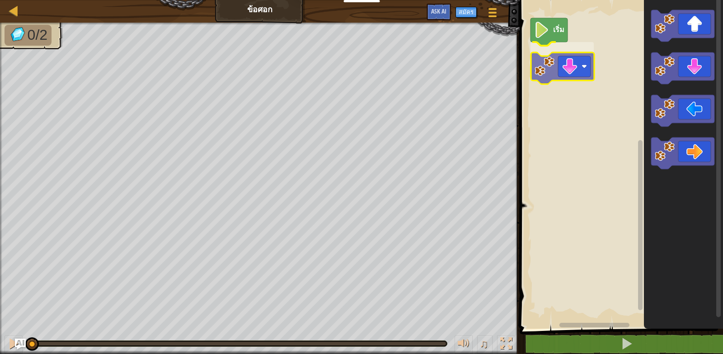
click at [534, 62] on div "เริ่ม" at bounding box center [620, 161] width 206 height 333
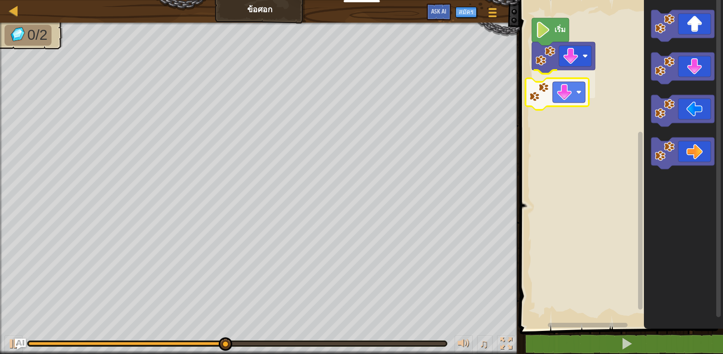
click at [569, 92] on div "เริ่ม" at bounding box center [620, 161] width 206 height 333
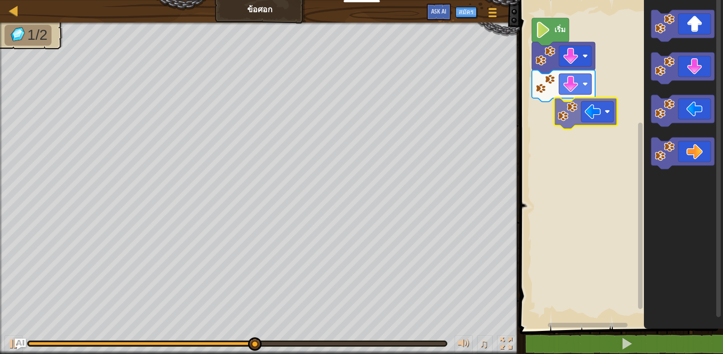
click at [558, 111] on div "เริ่ม" at bounding box center [620, 161] width 206 height 333
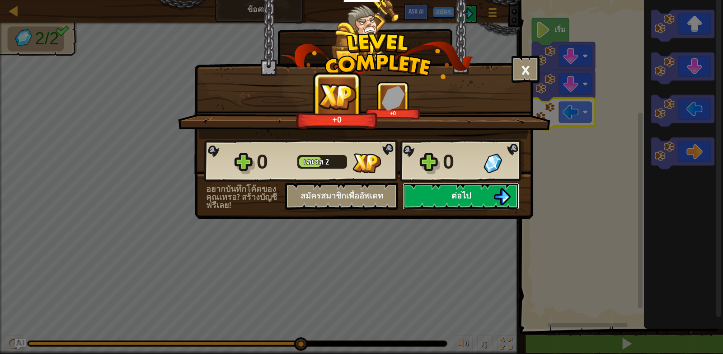
click at [473, 187] on button "ต่อไป" at bounding box center [461, 196] width 117 height 27
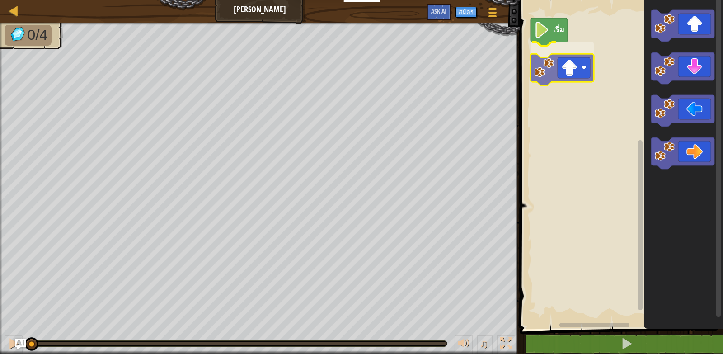
click at [532, 70] on div "เริ่ม" at bounding box center [620, 161] width 206 height 333
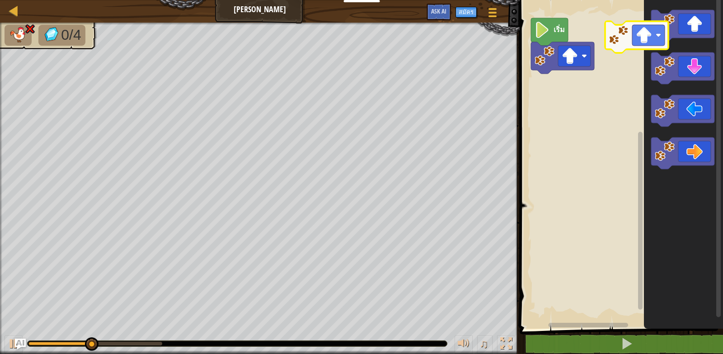
click at [644, 37] on icon "พื้นที่ทำงาน Blockly" at bounding box center [683, 161] width 79 height 333
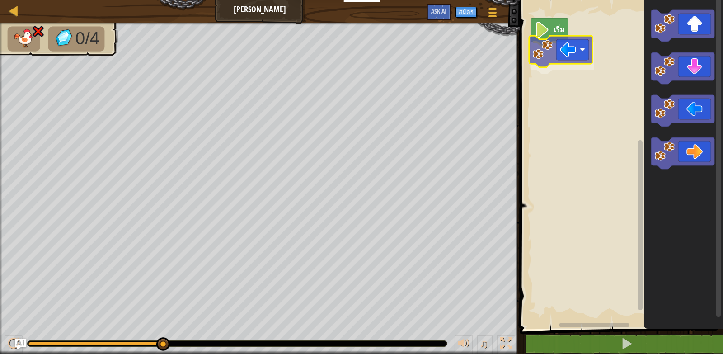
click at [566, 55] on div "เริ่ม" at bounding box center [620, 161] width 206 height 333
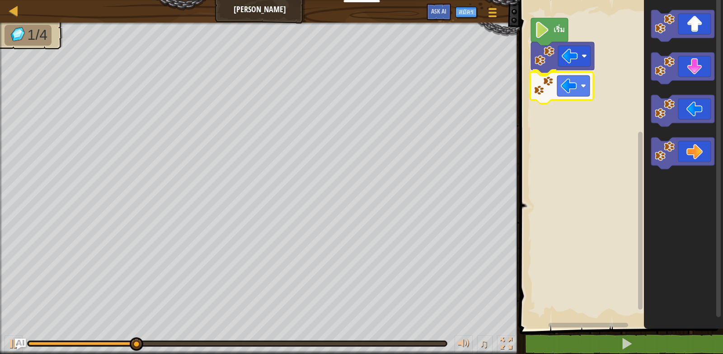
click at [571, 97] on div "เริ่ม" at bounding box center [620, 161] width 206 height 333
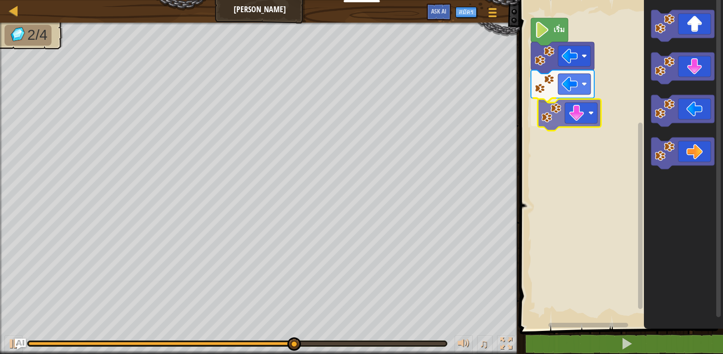
click at [570, 116] on div "เริ่ม" at bounding box center [620, 161] width 206 height 333
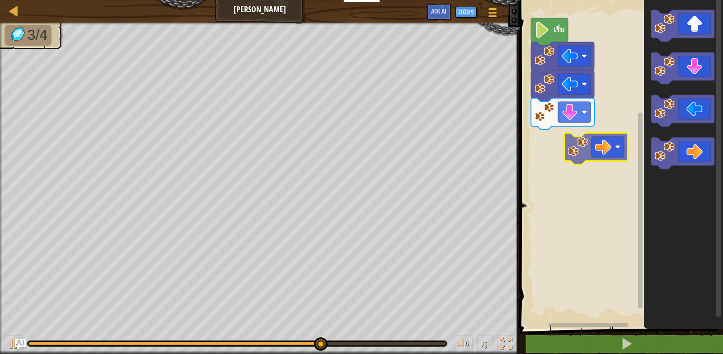
click at [570, 142] on div "เริ่ม" at bounding box center [620, 161] width 206 height 333
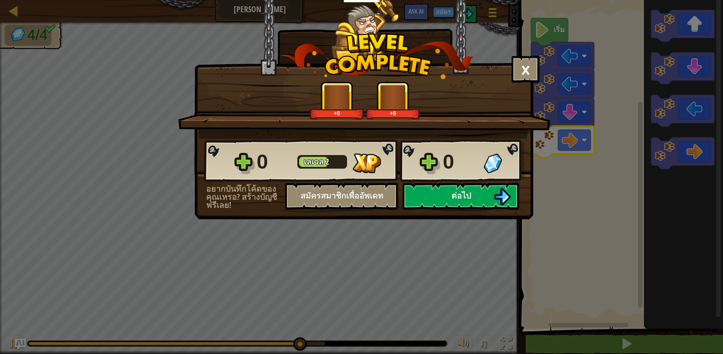
drag, startPoint x: 682, startPoint y: 154, endPoint x: 629, endPoint y: 159, distance: 53.0
click at [629, 159] on div "× ด่านนี้สนุกแค่ไหน? +0 +0 Reticulating Splines... 0 [PERSON_NAME] 2 0 อยากบันท…" at bounding box center [361, 177] width 723 height 354
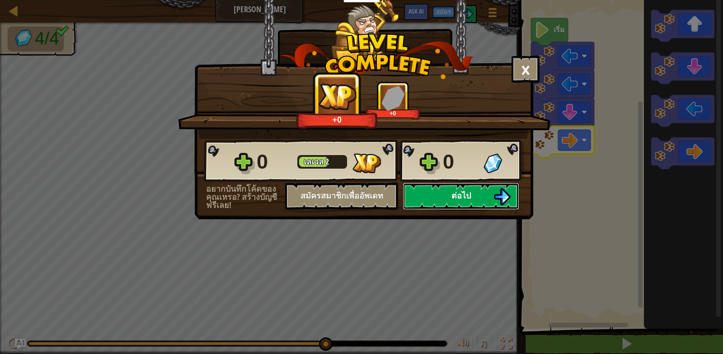
click at [485, 193] on button "ต่อไป" at bounding box center [461, 196] width 117 height 27
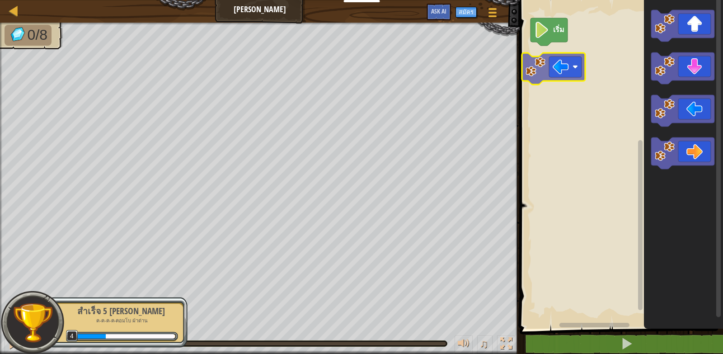
click at [567, 68] on div "เริ่ม" at bounding box center [620, 161] width 206 height 333
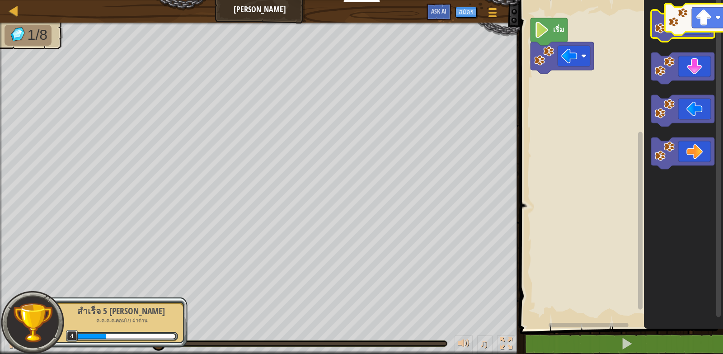
click at [709, 23] on icon "พื้นที่ทำงาน Blockly" at bounding box center [682, 26] width 63 height 32
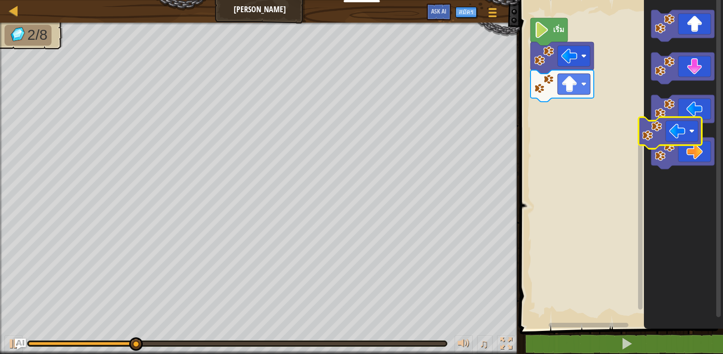
click at [691, 134] on icon "พื้นที่ทำงาน Blockly" at bounding box center [683, 161] width 79 height 333
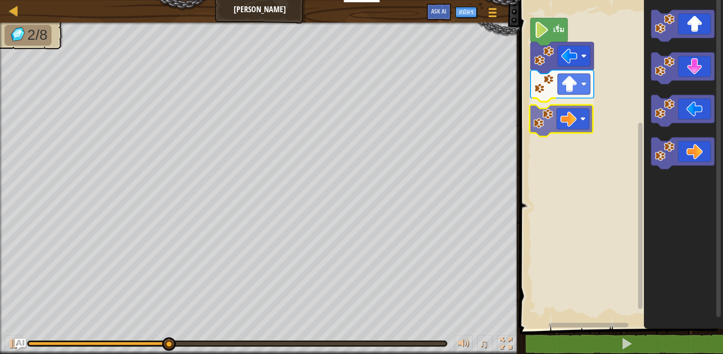
click at [569, 113] on div "เริ่ม" at bounding box center [620, 161] width 206 height 333
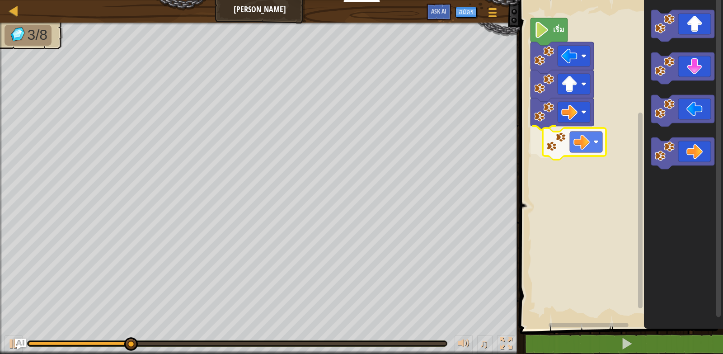
click at [556, 145] on div "เริ่ม" at bounding box center [620, 161] width 206 height 333
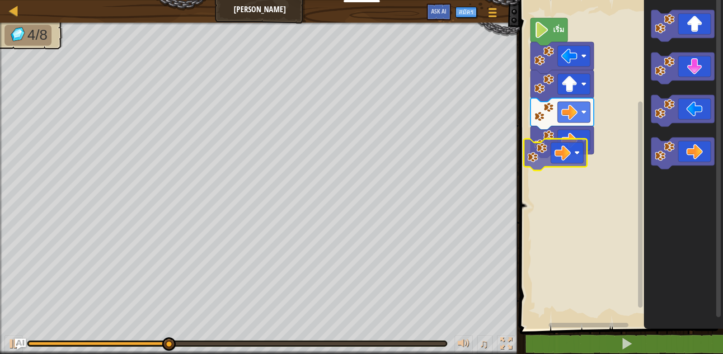
click at [554, 151] on div "เริ่ม" at bounding box center [620, 161] width 206 height 333
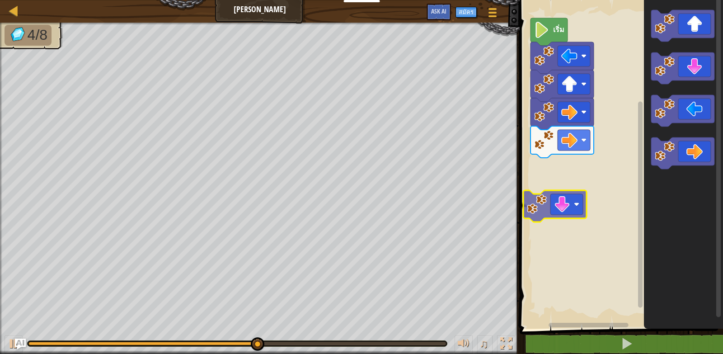
click at [570, 170] on div "เริ่ม" at bounding box center [620, 161] width 206 height 333
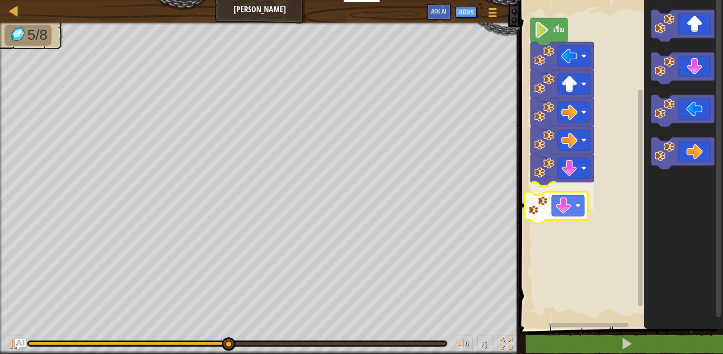
click at [552, 206] on div "เริ่ม" at bounding box center [620, 161] width 206 height 333
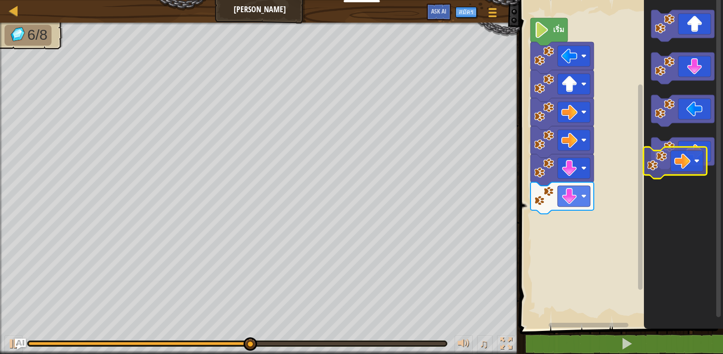
click at [672, 160] on g "พื้นที่ทำงาน Blockly" at bounding box center [682, 153] width 63 height 32
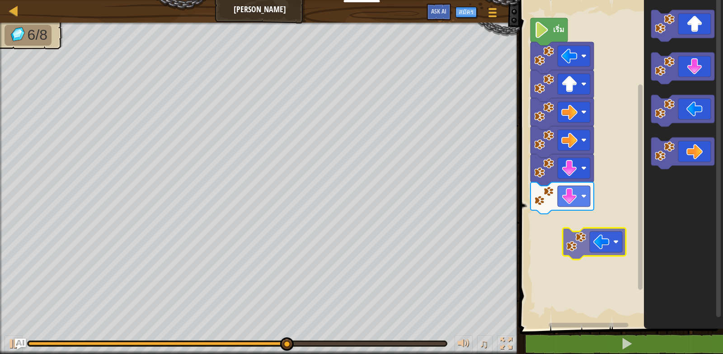
click at [571, 231] on div "เริ่ม" at bounding box center [620, 161] width 206 height 333
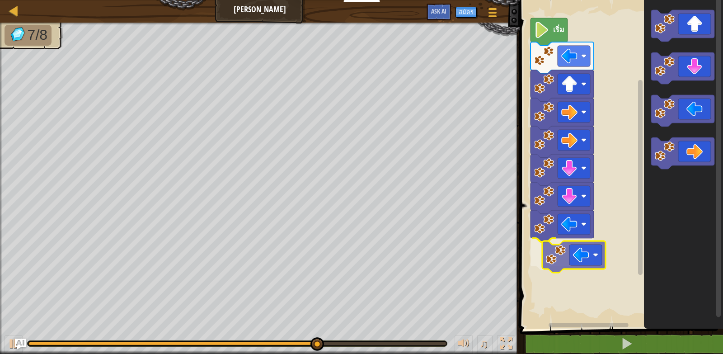
click at [572, 256] on div "เริ่ม" at bounding box center [620, 161] width 206 height 333
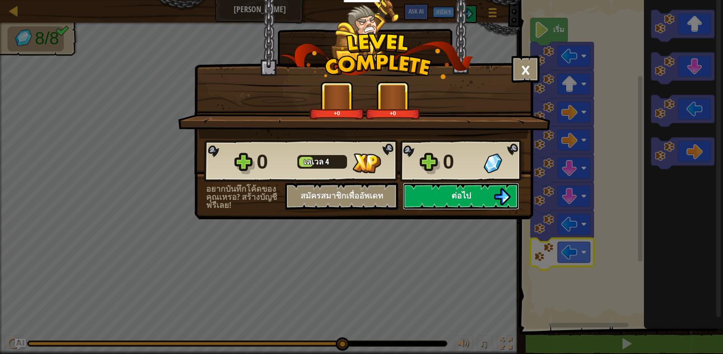
click at [478, 201] on button "ต่อไป" at bounding box center [461, 196] width 117 height 27
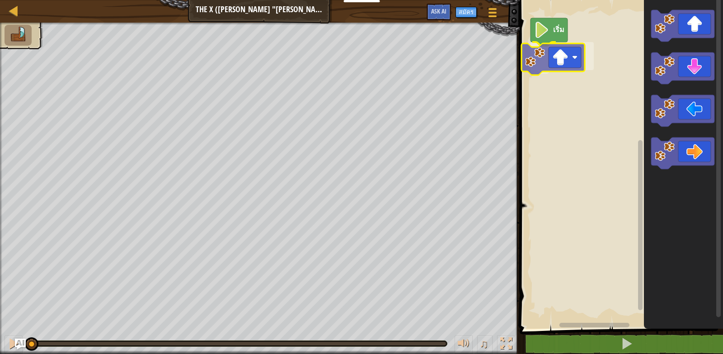
click at [560, 62] on div "เริ่ม" at bounding box center [620, 161] width 206 height 333
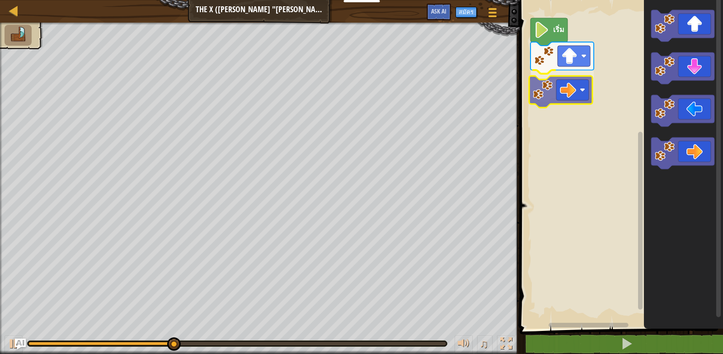
click at [553, 96] on div "เริ่ม" at bounding box center [620, 161] width 206 height 333
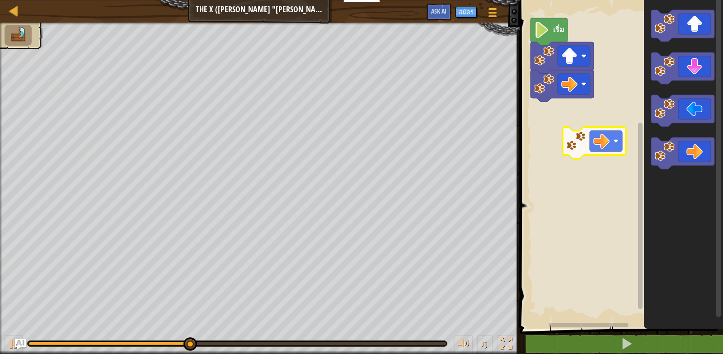
click at [566, 126] on div "เริ่ม" at bounding box center [620, 161] width 206 height 333
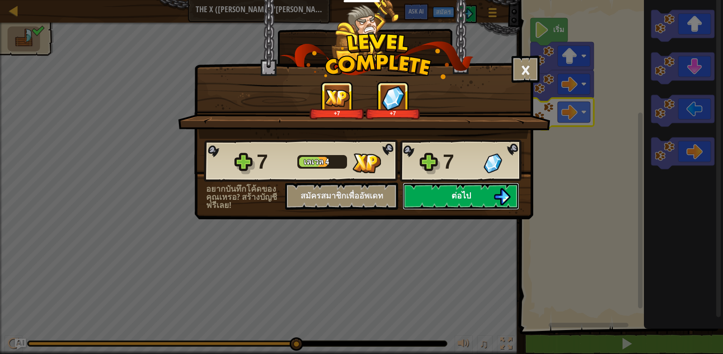
click at [473, 193] on button "ต่อไป" at bounding box center [461, 196] width 117 height 27
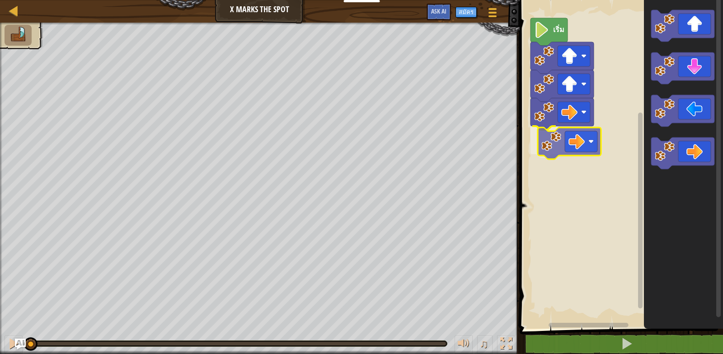
click at [545, 140] on div "เริ่ม" at bounding box center [620, 161] width 206 height 333
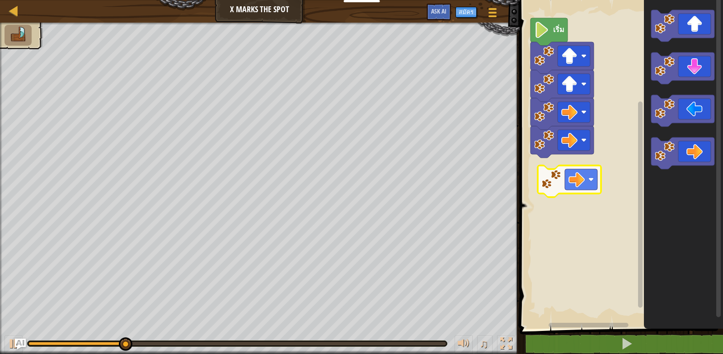
click at [557, 184] on div "เริ่ม" at bounding box center [620, 161] width 206 height 333
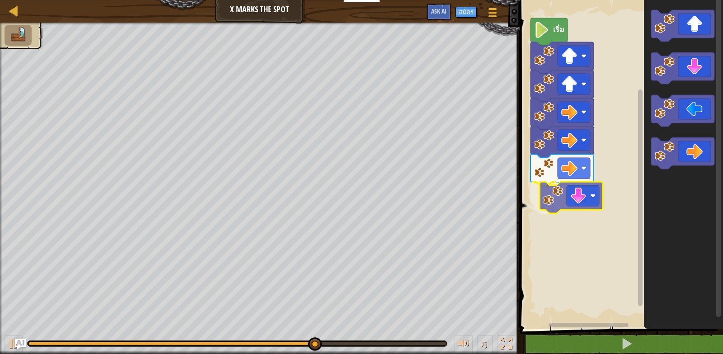
click at [562, 203] on div "เริ่ม" at bounding box center [620, 161] width 206 height 333
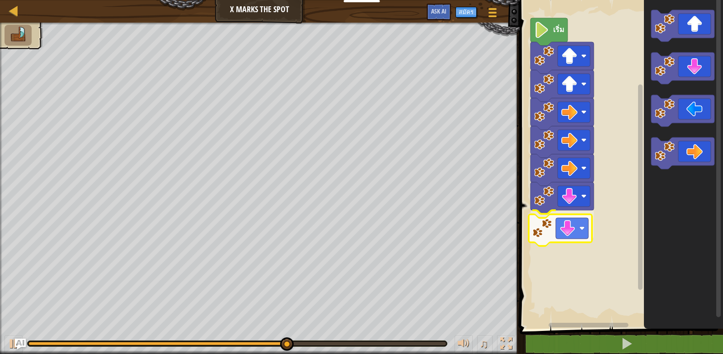
click at [564, 230] on div "เริ่ม" at bounding box center [620, 161] width 206 height 333
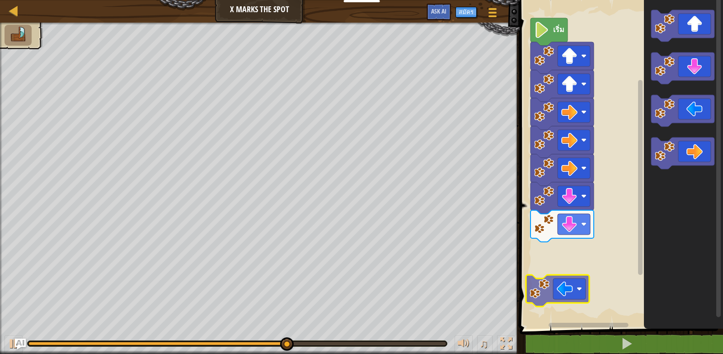
click at [560, 263] on div "เริ่ม" at bounding box center [620, 161] width 206 height 333
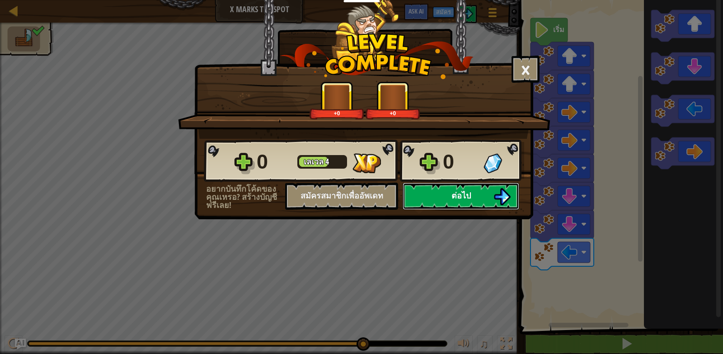
click at [449, 203] on button "ต่อไป" at bounding box center [461, 196] width 117 height 27
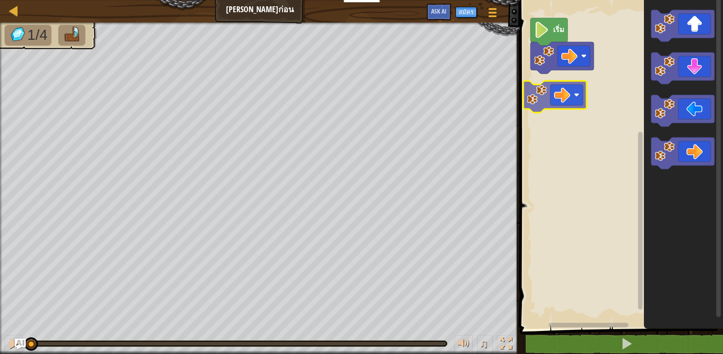
click at [553, 101] on div "เริ่ม" at bounding box center [620, 161] width 206 height 333
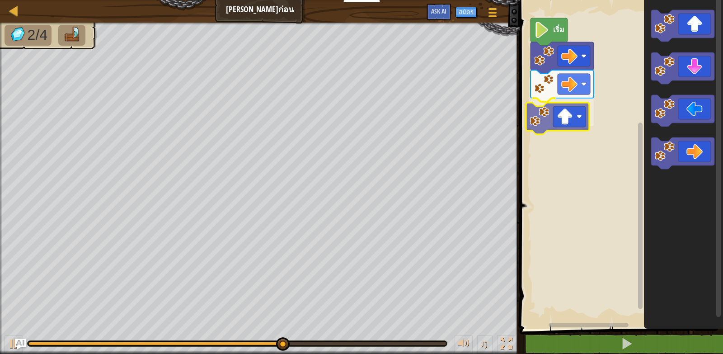
click at [563, 123] on div "เริ่ม" at bounding box center [620, 161] width 206 height 333
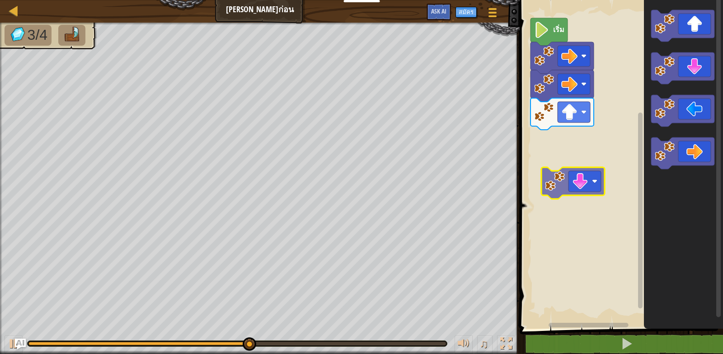
click at [540, 147] on div "เริ่ม" at bounding box center [620, 161] width 206 height 333
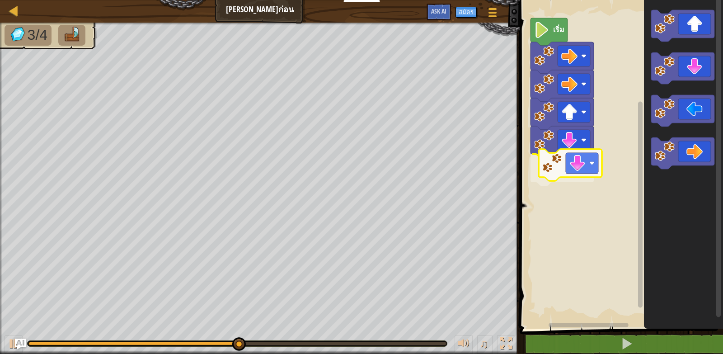
click at [566, 170] on div "เริ่ม" at bounding box center [620, 161] width 206 height 333
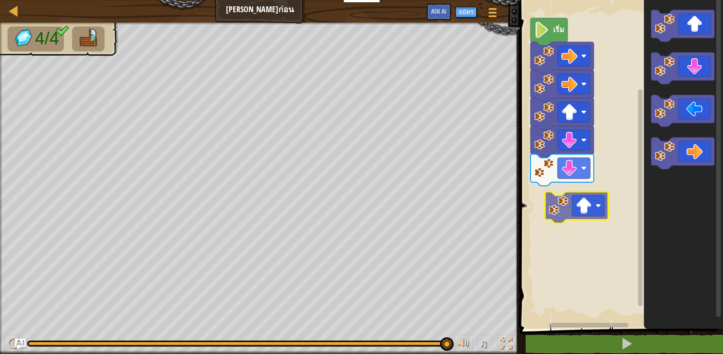
click at [554, 201] on div "เริ่ม" at bounding box center [620, 161] width 206 height 333
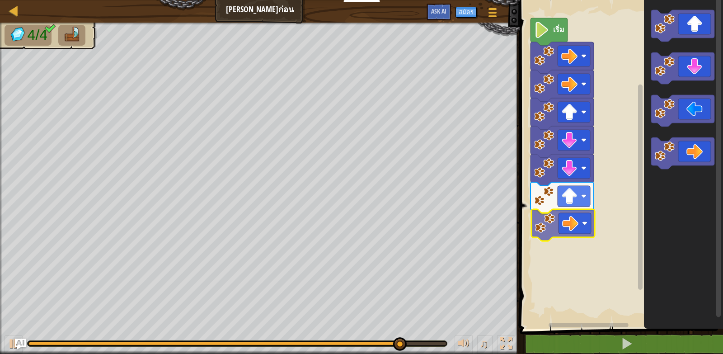
click at [552, 227] on div "เริ่ม" at bounding box center [620, 161] width 206 height 333
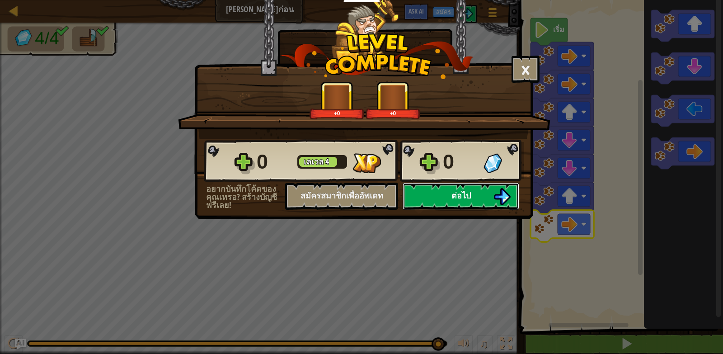
click at [445, 198] on button "ต่อไป" at bounding box center [461, 196] width 117 height 27
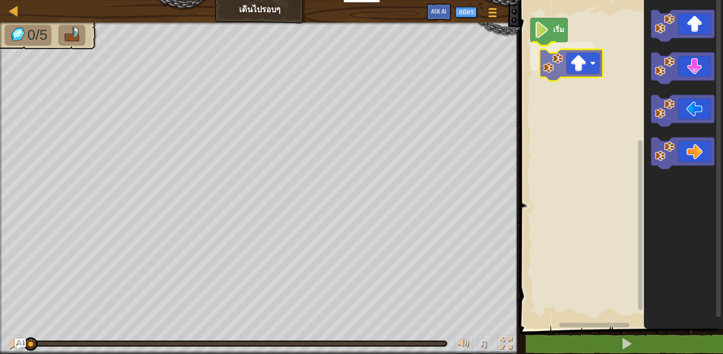
click at [562, 60] on div "เริ่ม" at bounding box center [620, 161] width 206 height 333
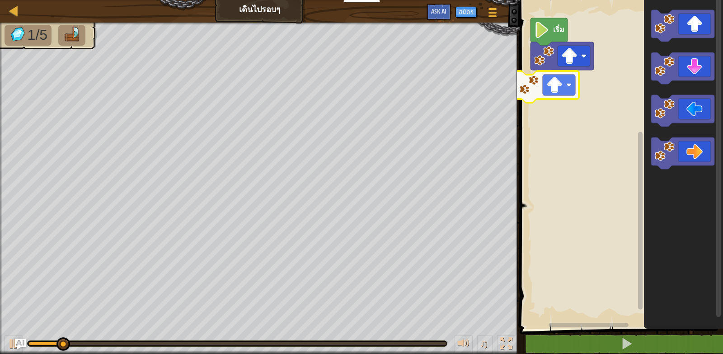
click at [562, 96] on div "เริ่ม" at bounding box center [620, 161] width 206 height 333
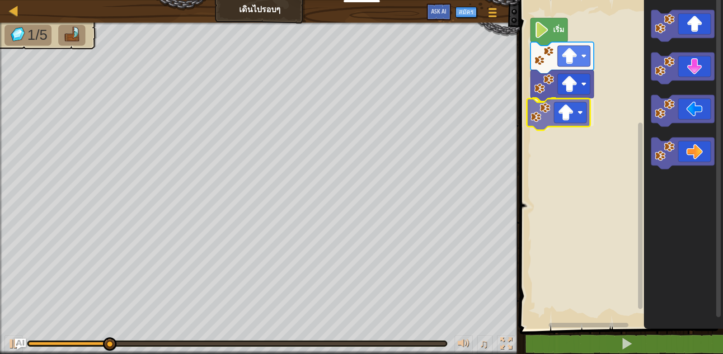
click at [550, 115] on div "เริ่ม" at bounding box center [620, 161] width 206 height 333
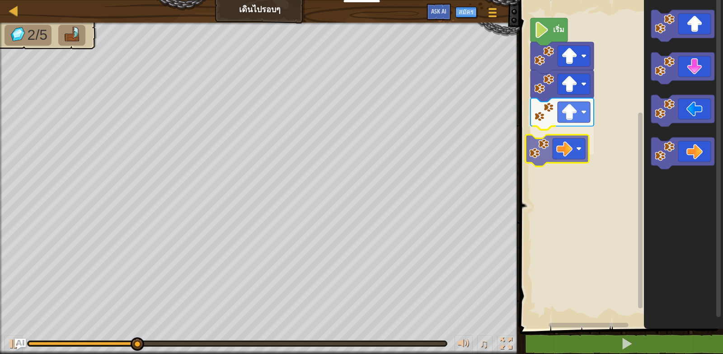
click at [560, 149] on div "เริ่ม" at bounding box center [620, 161] width 206 height 333
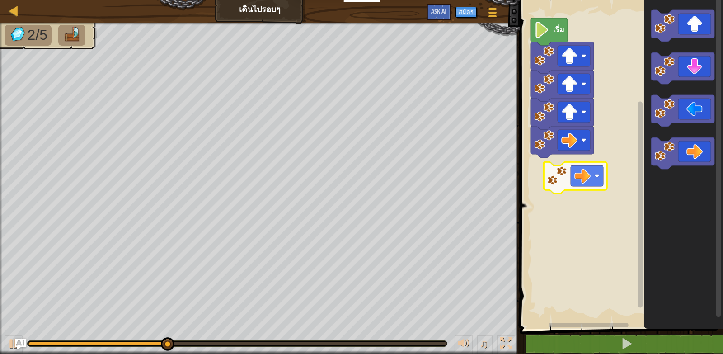
click at [569, 175] on div "เริ่ม" at bounding box center [620, 161] width 206 height 333
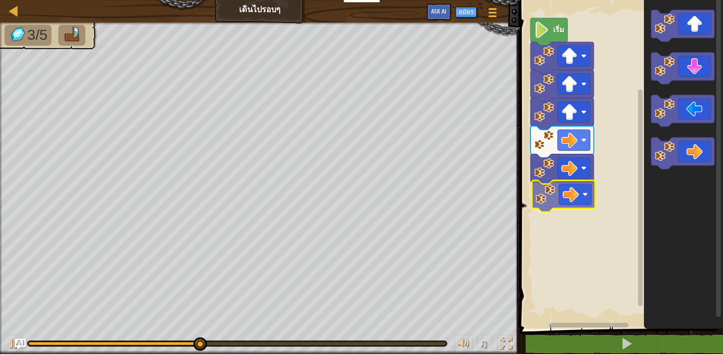
click at [551, 199] on div "เริ่ม" at bounding box center [620, 161] width 206 height 333
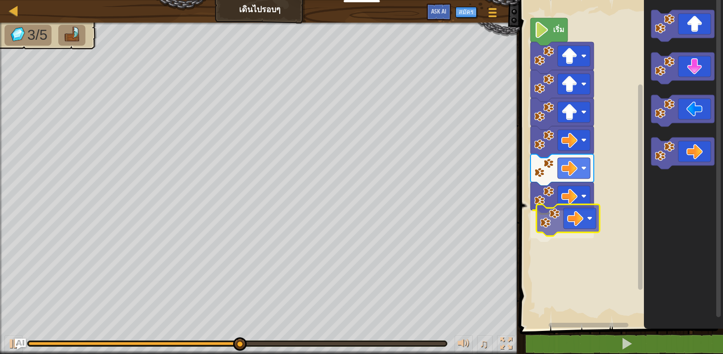
click at [549, 235] on div "เริ่ม" at bounding box center [620, 161] width 206 height 333
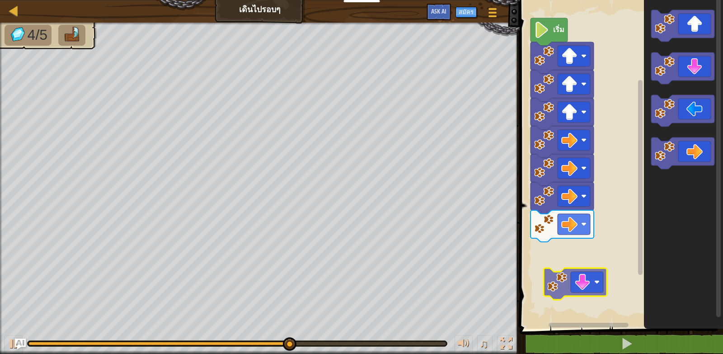
click at [562, 259] on div "เริ่ม" at bounding box center [620, 161] width 206 height 333
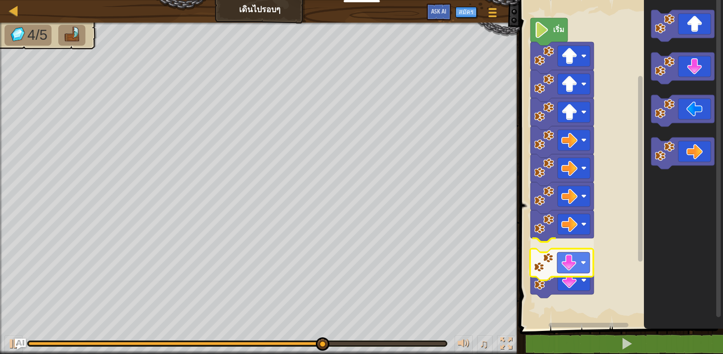
click at [551, 267] on div "เริ่ม" at bounding box center [620, 161] width 206 height 333
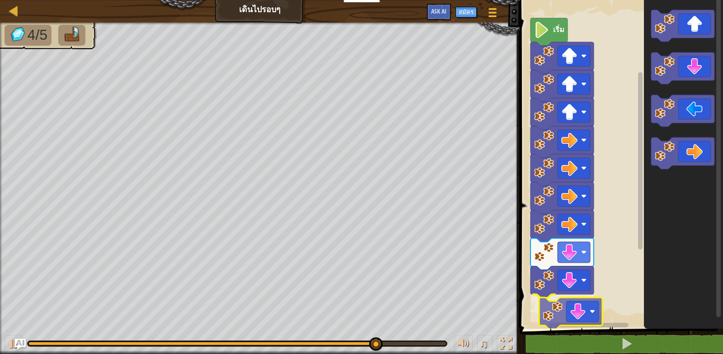
click at [564, 313] on div "เริ่ม" at bounding box center [620, 161] width 206 height 333
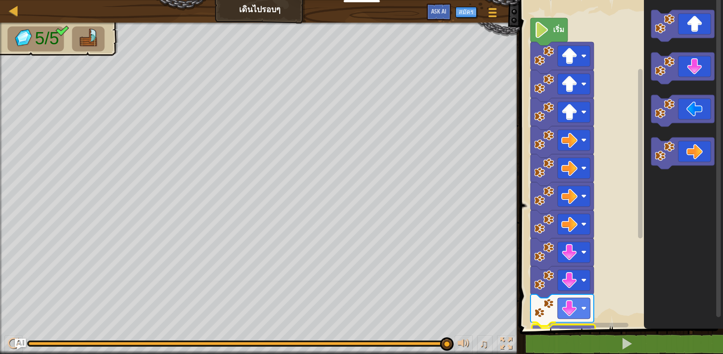
click at [570, 335] on div "1 ההההההההההההההההההההההההההההההההההההההההההההההההההההההההההההההההההההההההההההה…" at bounding box center [620, 185] width 206 height 361
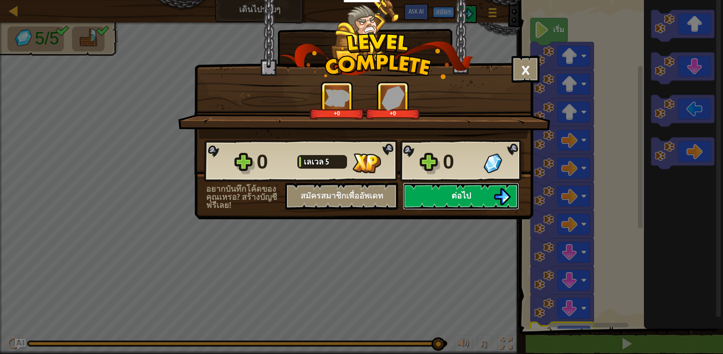
click at [441, 193] on button "ต่อไป" at bounding box center [461, 196] width 117 height 27
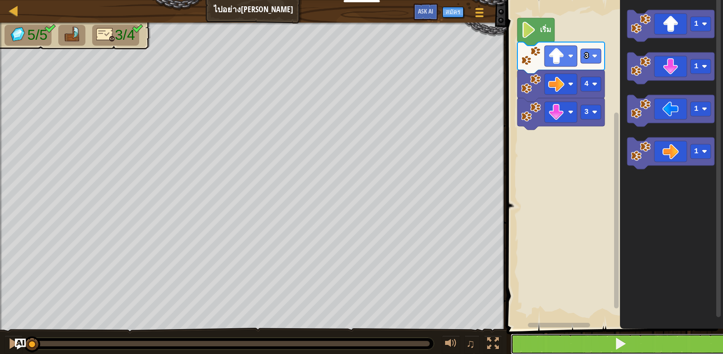
click at [585, 342] on button at bounding box center [619, 343] width 219 height 21
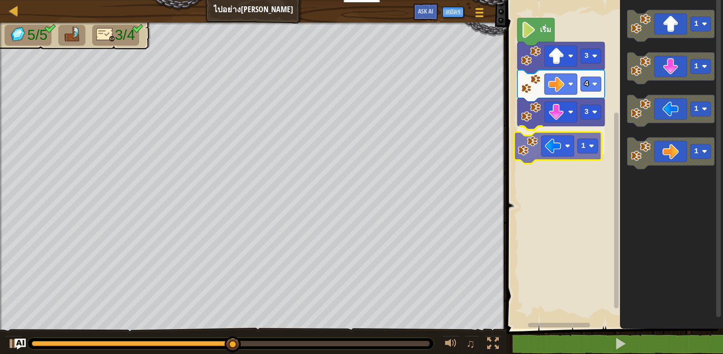
click at [558, 154] on div "3 1 4 3 เริ่ม 1 1 1 1 1" at bounding box center [613, 161] width 219 height 333
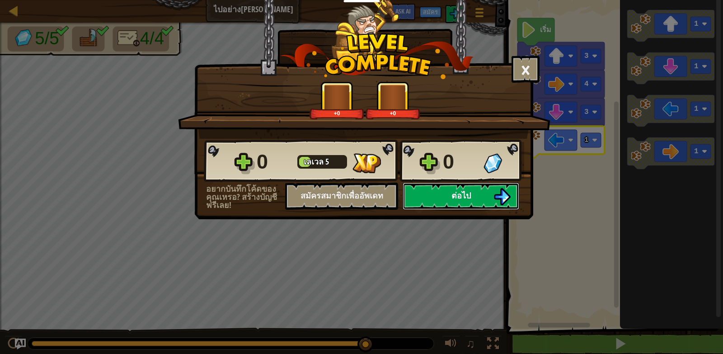
click at [447, 202] on button "ต่อไป" at bounding box center [461, 196] width 117 height 27
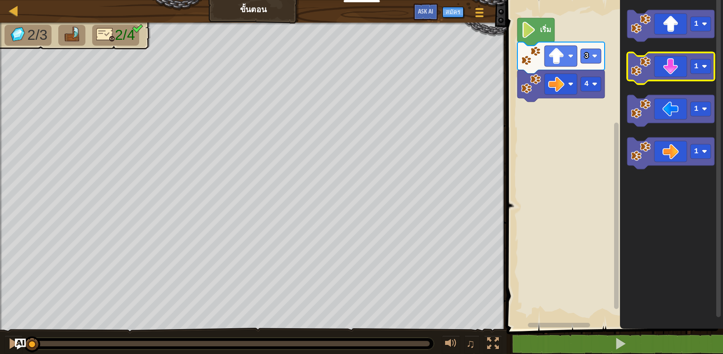
click at [701, 73] on rect "พื้นที่ทำงาน Blockly" at bounding box center [700, 66] width 20 height 14
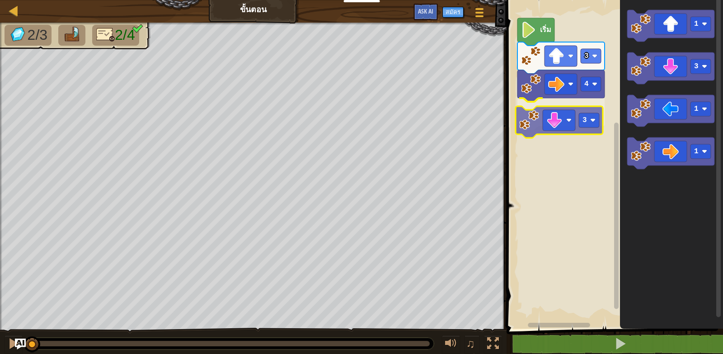
click at [559, 125] on div "4 3 3 เริ่ม 1 3 1 1 3" at bounding box center [613, 161] width 219 height 333
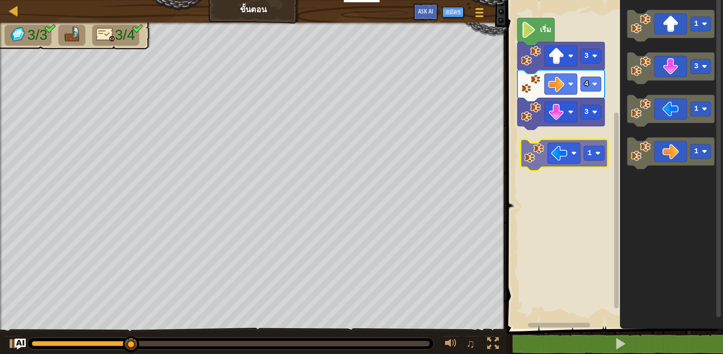
click at [562, 156] on div "4 3 3 เริ่ม 1 3 1 1 1" at bounding box center [613, 161] width 219 height 333
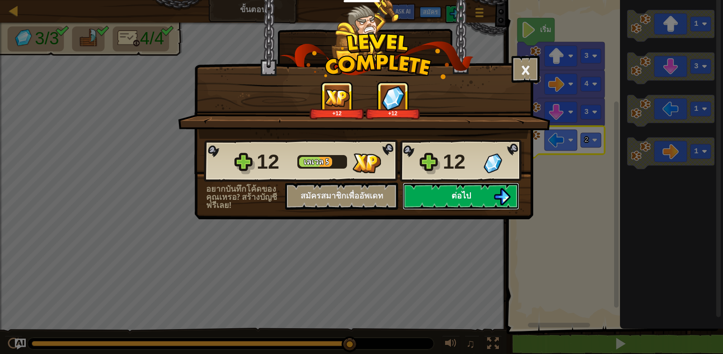
click at [487, 199] on button "ต่อไป" at bounding box center [461, 196] width 117 height 27
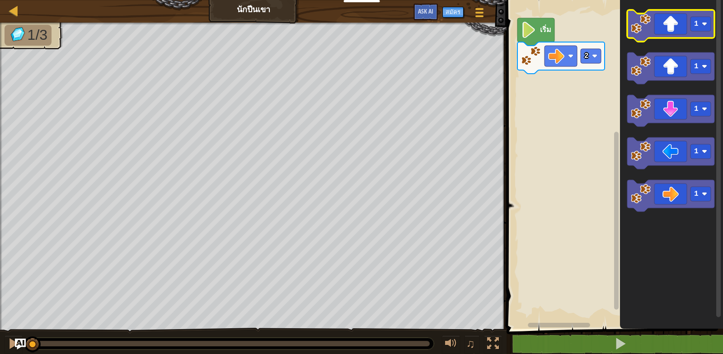
click at [704, 33] on icon "พื้นที่ทำงาน Blockly" at bounding box center [670, 26] width 87 height 32
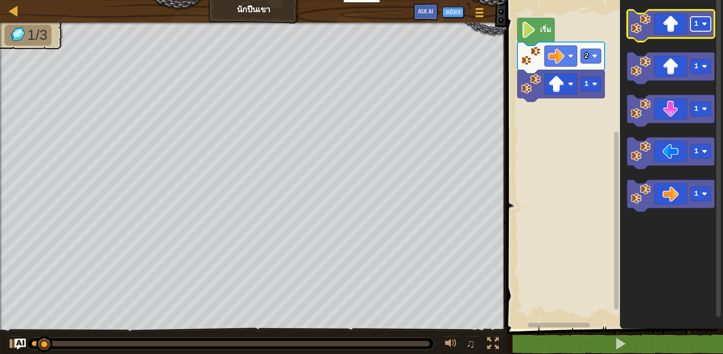
click at [703, 26] on image "พื้นที่ทำงาน Blockly" at bounding box center [704, 23] width 5 height 5
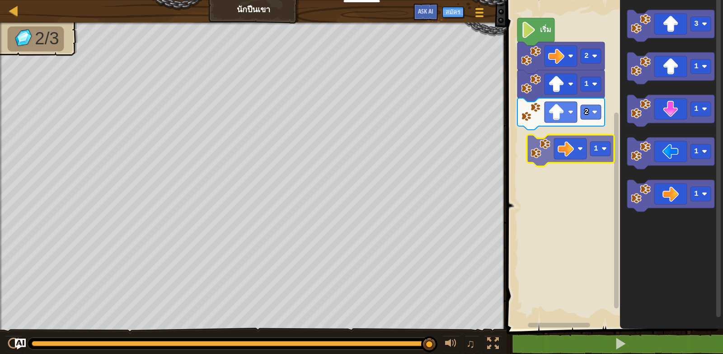
click at [581, 156] on div "เริ่ม 2 1 2 1 3 1 1 1 1 1" at bounding box center [613, 161] width 219 height 333
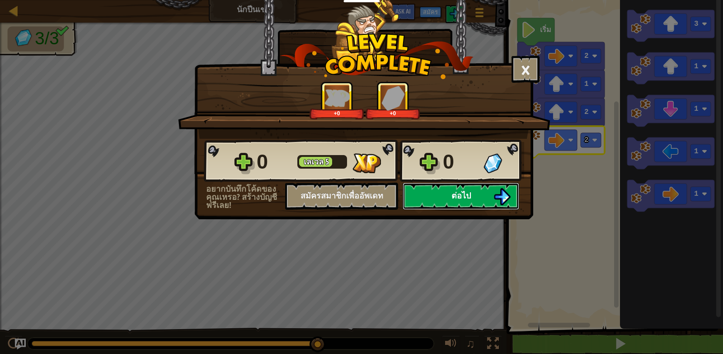
click at [446, 192] on button "ต่อไป" at bounding box center [461, 196] width 117 height 27
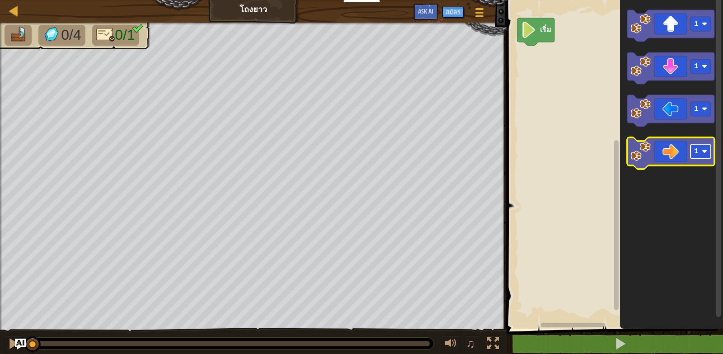
click at [702, 148] on rect "พื้นที่ทำงาน Blockly" at bounding box center [700, 151] width 20 height 14
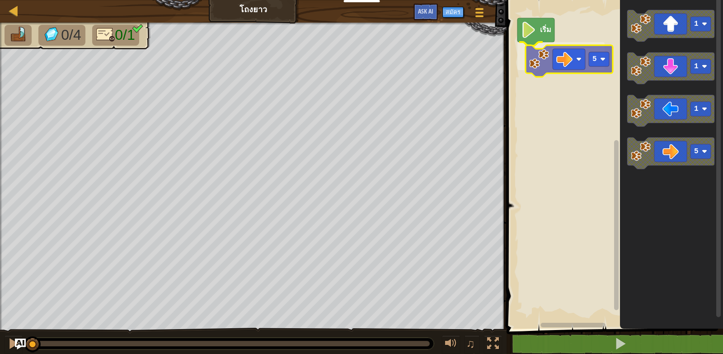
click at [562, 66] on div "เริ่ม 5 1 1 1 5 5" at bounding box center [613, 161] width 219 height 333
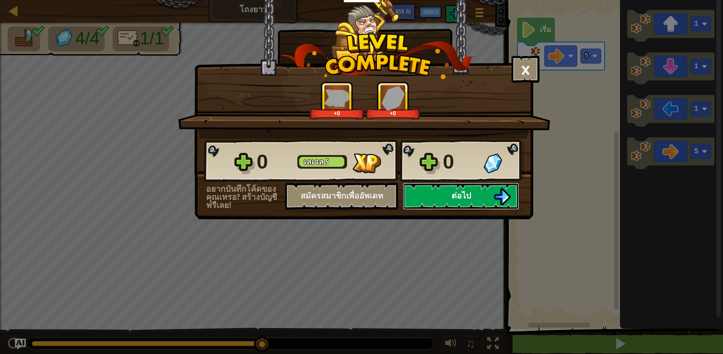
click at [454, 190] on span "ต่อไป" at bounding box center [460, 195] width 19 height 11
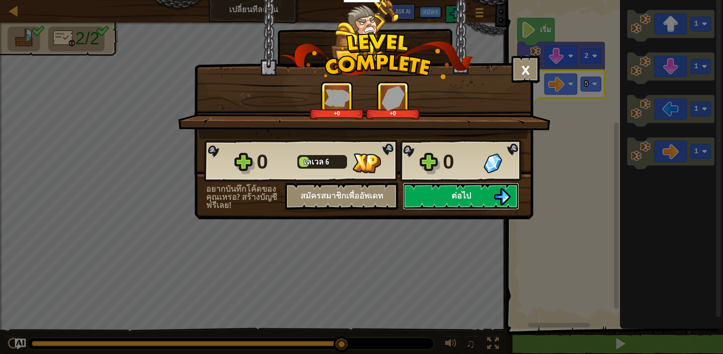
click at [437, 183] on button "ต่อไป" at bounding box center [461, 196] width 117 height 27
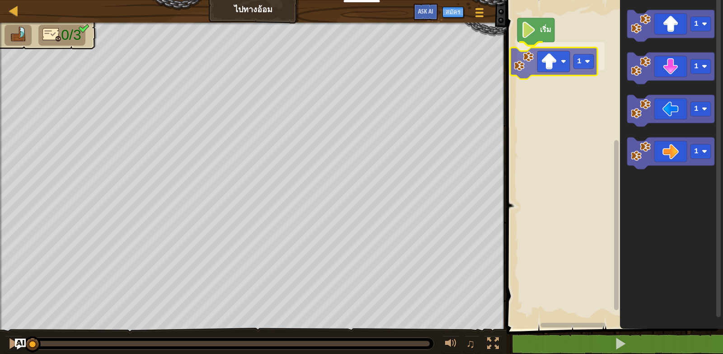
click at [567, 65] on div "เริ่ม 1 1 1 1 1 1" at bounding box center [613, 161] width 219 height 333
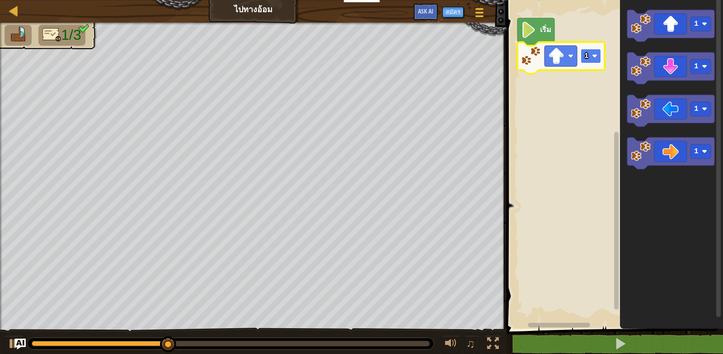
click at [595, 56] on image "พื้นที่ทำงาน Blockly" at bounding box center [594, 55] width 5 height 5
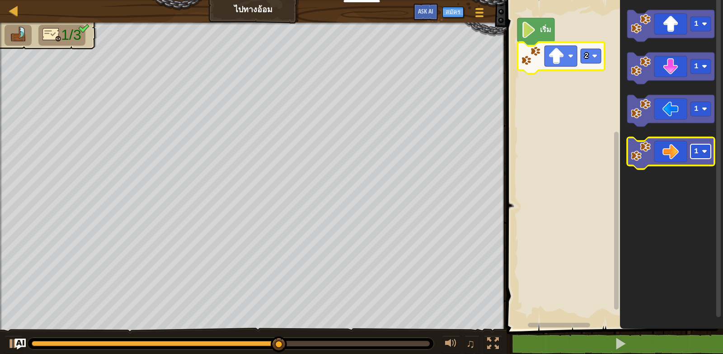
click at [698, 150] on rect "พื้นที่ทำงาน Blockly" at bounding box center [700, 151] width 20 height 14
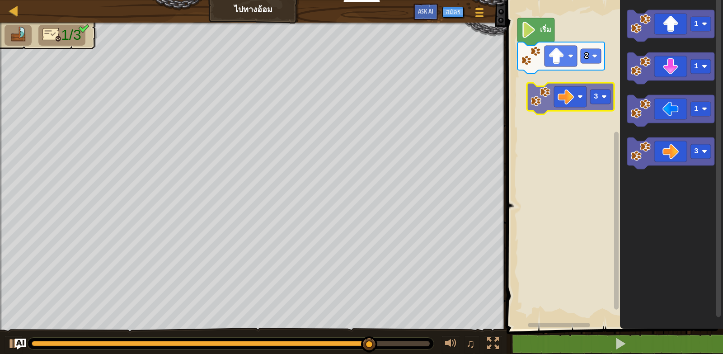
click at [571, 85] on div "เริ่ม 2 1 1 1 3 3" at bounding box center [613, 161] width 219 height 333
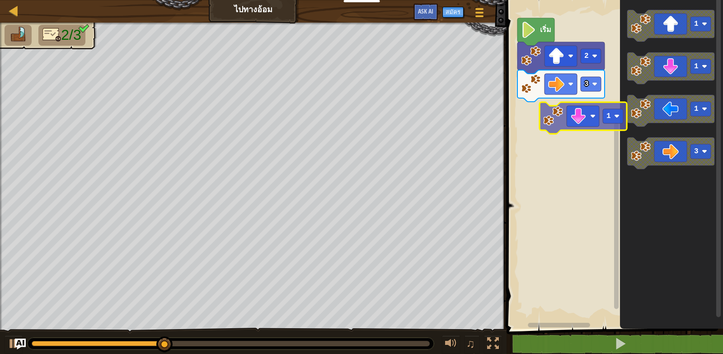
click at [538, 121] on div "เริ่ม 2 3 1 1 1 3 1" at bounding box center [613, 161] width 219 height 333
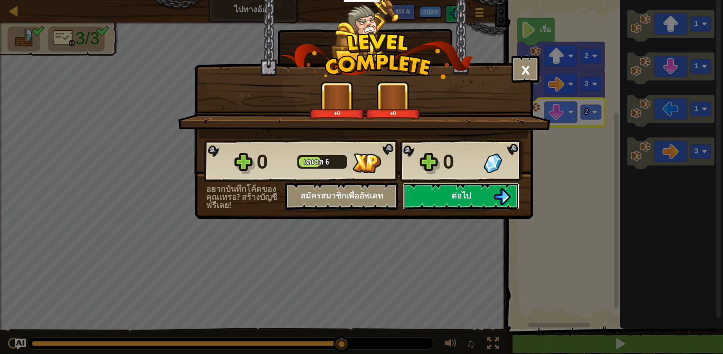
click at [450, 192] on button "ต่อไป" at bounding box center [461, 196] width 117 height 27
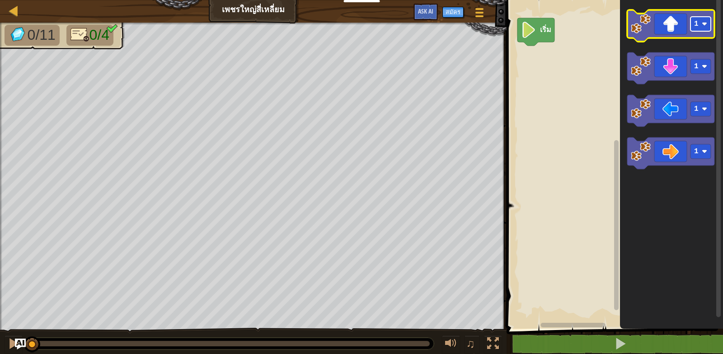
click at [704, 28] on rect "พื้นที่ทำงาน Blockly" at bounding box center [700, 24] width 20 height 14
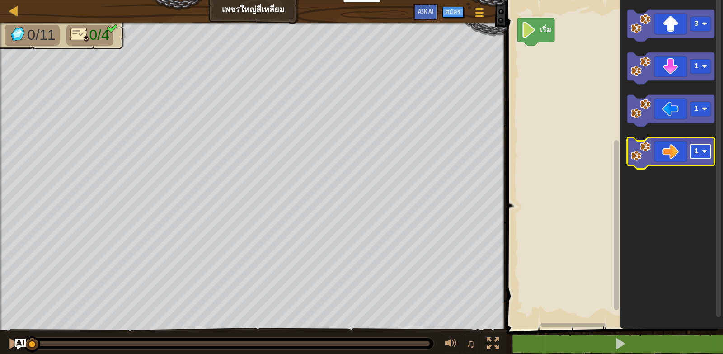
click at [706, 152] on image "พื้นที่ทำงาน Blockly" at bounding box center [704, 151] width 5 height 5
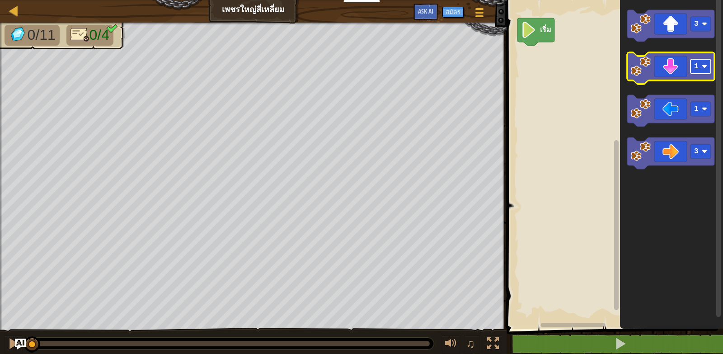
click at [698, 66] on rect "พื้นที่ทำงาน Blockly" at bounding box center [700, 66] width 20 height 14
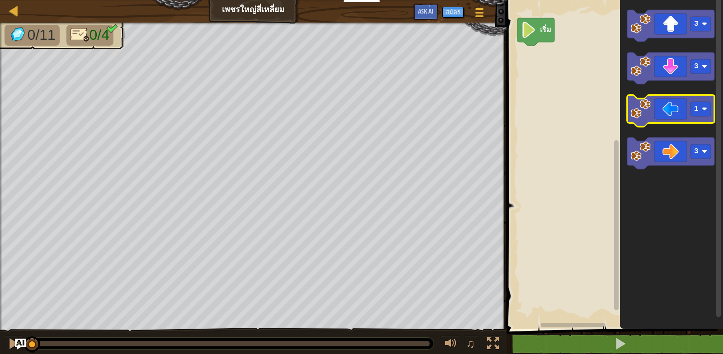
click at [679, 120] on icon "พื้นที่ทำงาน Blockly" at bounding box center [670, 111] width 87 height 32
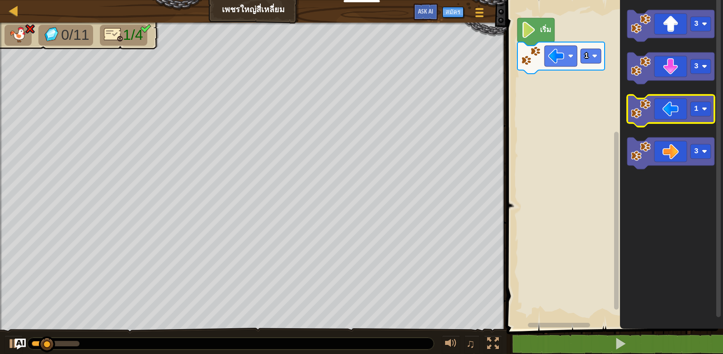
click at [676, 105] on icon "พื้นที่ทำงาน Blockly" at bounding box center [670, 111] width 87 height 32
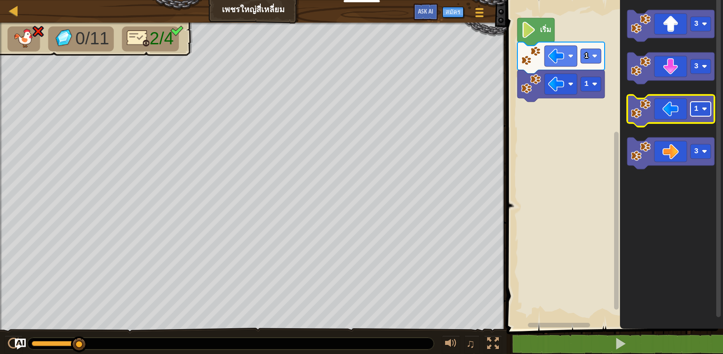
click at [697, 111] on text "1" at bounding box center [696, 109] width 5 height 8
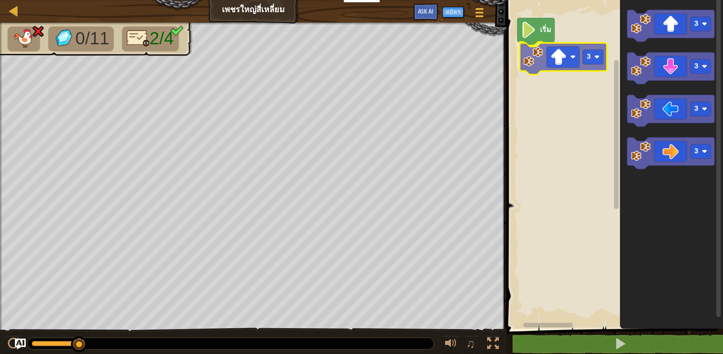
click at [549, 64] on div "เริ่ม 3 3 3 3 3 3" at bounding box center [613, 161] width 219 height 333
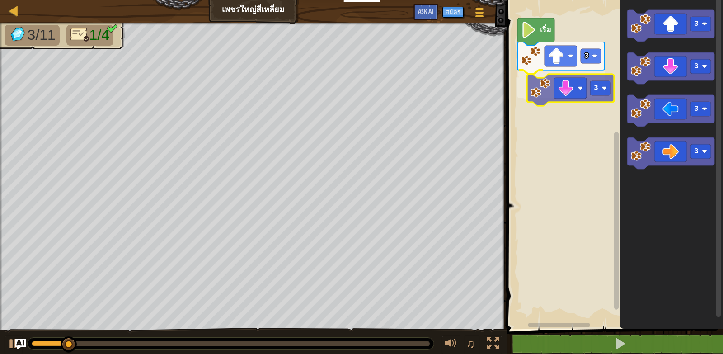
click at [555, 101] on div "3 3 เริ่ม 3 3 3 3 3" at bounding box center [613, 161] width 219 height 333
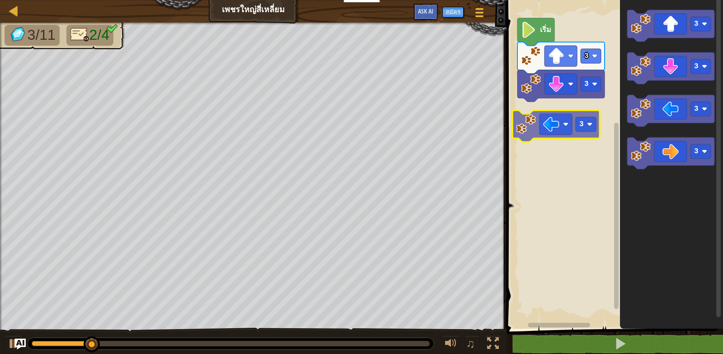
click at [540, 121] on div "3 3 เริ่ม 3 3 3 3 3" at bounding box center [613, 161] width 219 height 333
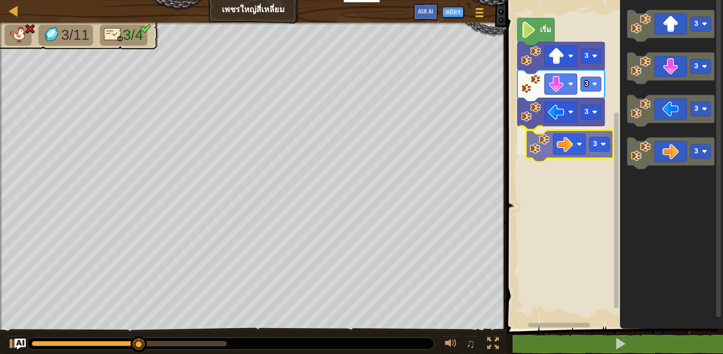
click at [555, 145] on div "3 3 3 3 เริ่ม 3 3 3 3 3" at bounding box center [613, 161] width 219 height 333
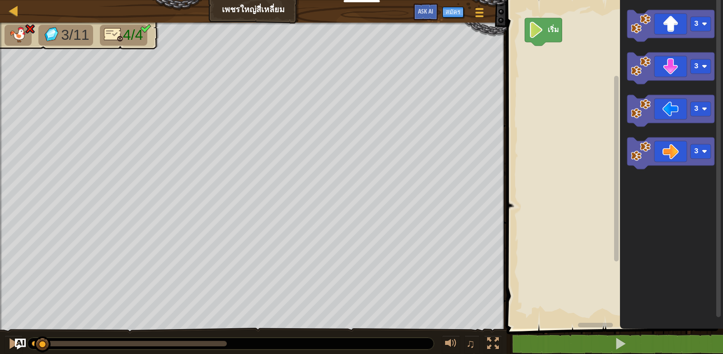
drag, startPoint x: 112, startPoint y: 341, endPoint x: 43, endPoint y: 335, distance: 69.4
click at [43, 335] on div "♫" at bounding box center [253, 341] width 506 height 27
click at [43, 334] on div "♫" at bounding box center [253, 341] width 506 height 27
drag, startPoint x: 35, startPoint y: 339, endPoint x: 0, endPoint y: 345, distance: 35.7
click at [9, 341] on div at bounding box center [14, 343] width 12 height 12
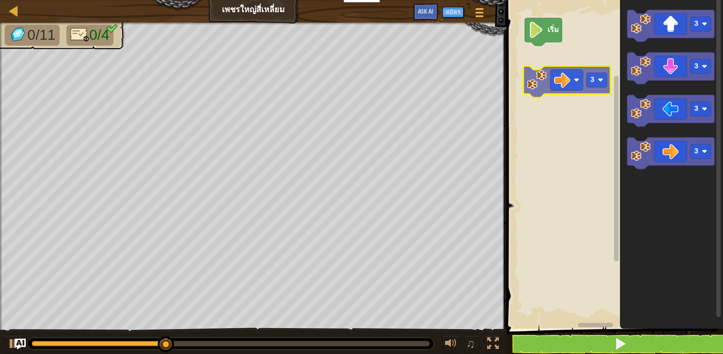
click at [572, 83] on div "เริ่ม 3 3 3 3 3" at bounding box center [613, 161] width 219 height 333
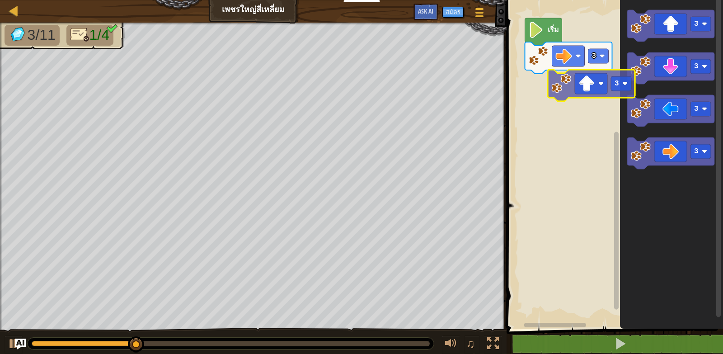
click at [582, 93] on div "3 เริ่ม 3 3 3 3 3" at bounding box center [613, 161] width 219 height 333
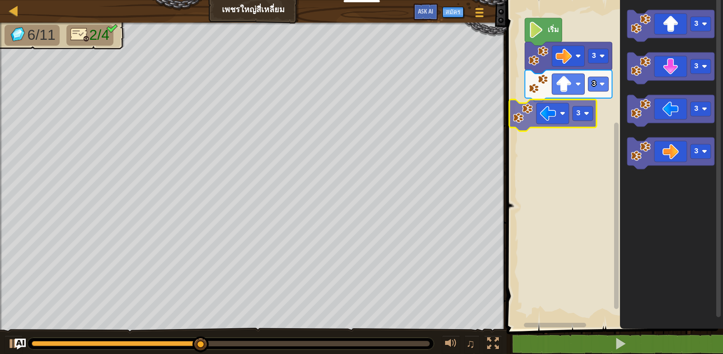
click at [584, 124] on div "3 3 เริ่ม 3 3 3 3 3 3" at bounding box center [613, 161] width 219 height 333
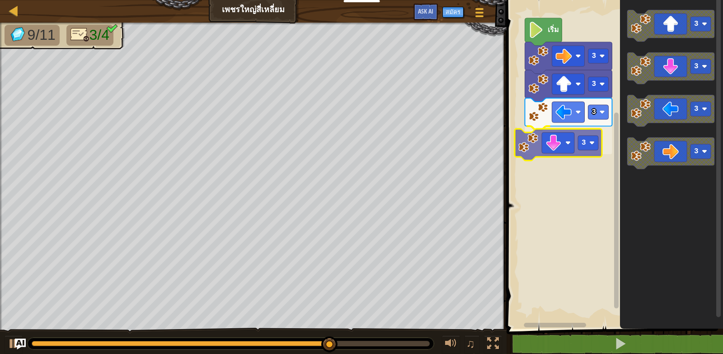
click at [556, 150] on div "3 3 3 3 เริ่ม 3 3 3 3 3" at bounding box center [613, 161] width 219 height 333
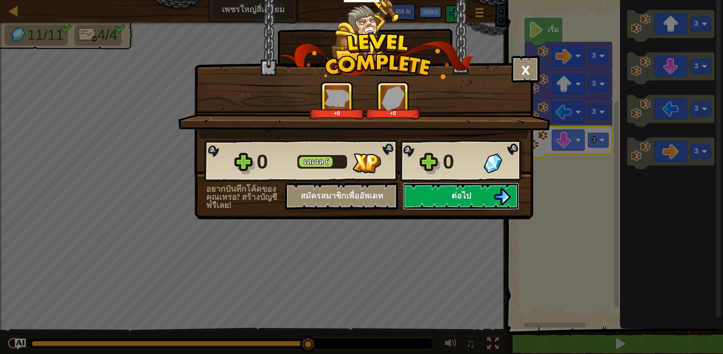
click at [454, 190] on span "ต่อไป" at bounding box center [460, 195] width 19 height 11
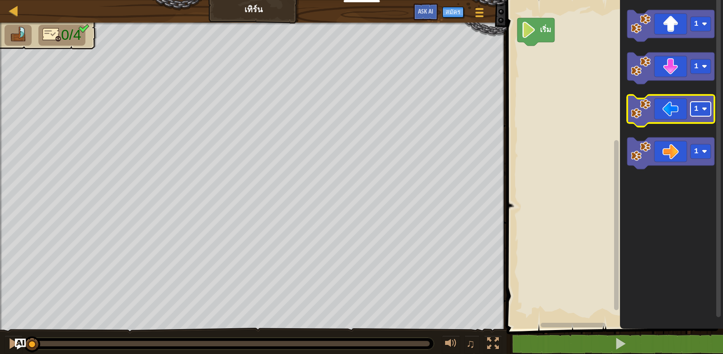
click at [703, 112] on g "1" at bounding box center [700, 109] width 20 height 14
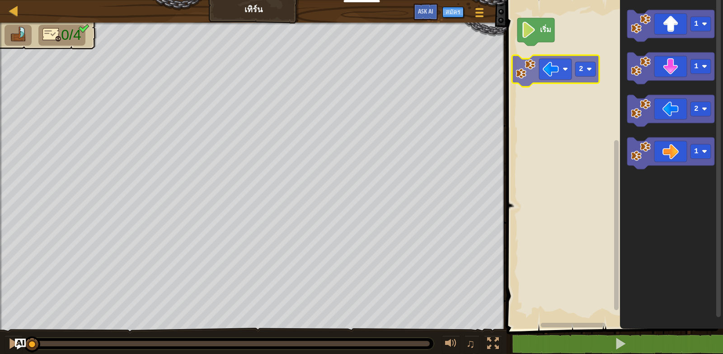
click at [542, 66] on div "เริ่ม 2 1 1 2 1 2" at bounding box center [613, 161] width 219 height 333
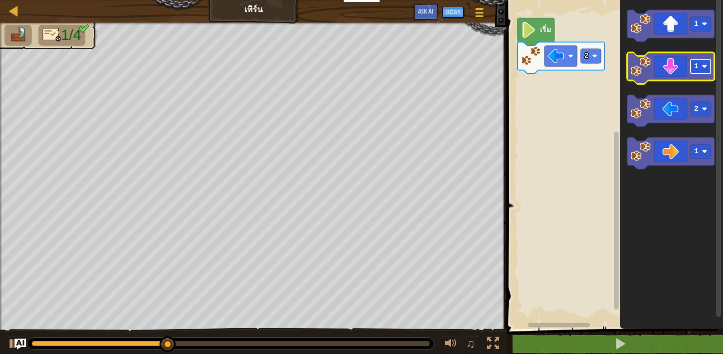
click at [697, 64] on text "1" at bounding box center [696, 66] width 5 height 8
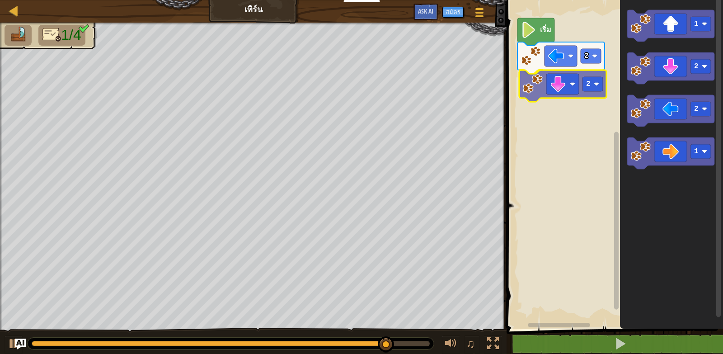
click at [556, 86] on div "2 2 เริ่ม 1 2 2 1 2" at bounding box center [613, 161] width 219 height 333
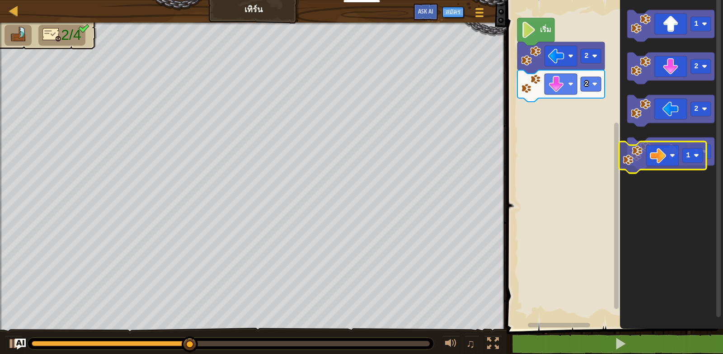
click at [671, 160] on icon "พื้นที่ทำงาน Blockly" at bounding box center [670, 153] width 87 height 32
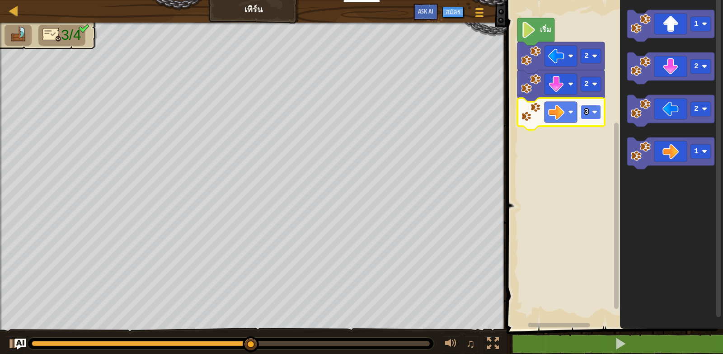
click at [586, 114] on text "3" at bounding box center [586, 112] width 5 height 8
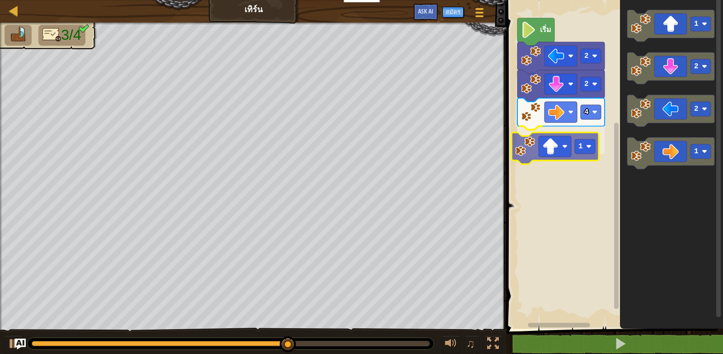
click at [546, 140] on div "เริ่ม 2 2 4 1 1 2 2 1 1" at bounding box center [613, 161] width 219 height 333
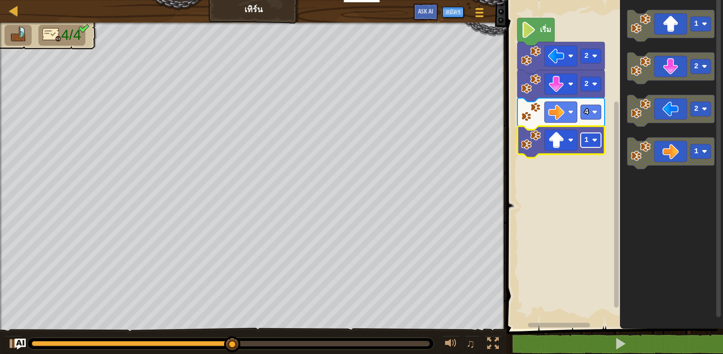
click at [585, 142] on text "1" at bounding box center [586, 140] width 5 height 8
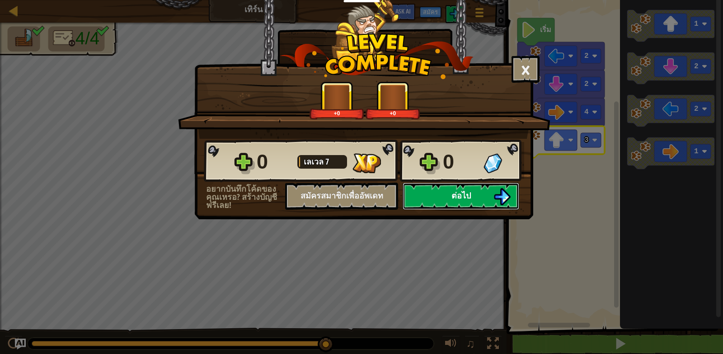
click at [470, 194] on button "ต่อไป" at bounding box center [461, 196] width 117 height 27
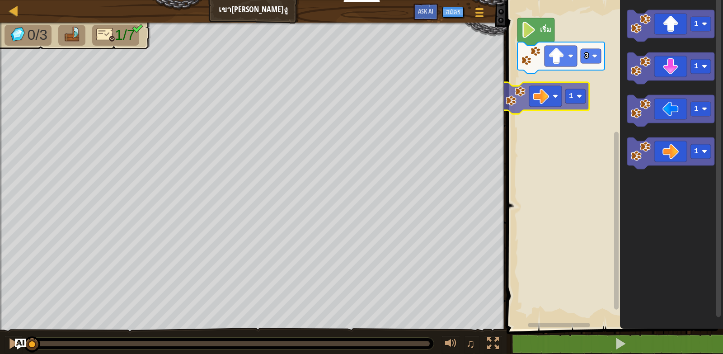
click at [550, 100] on div "3 เริ่ม 1 1 1 1 1" at bounding box center [613, 161] width 219 height 333
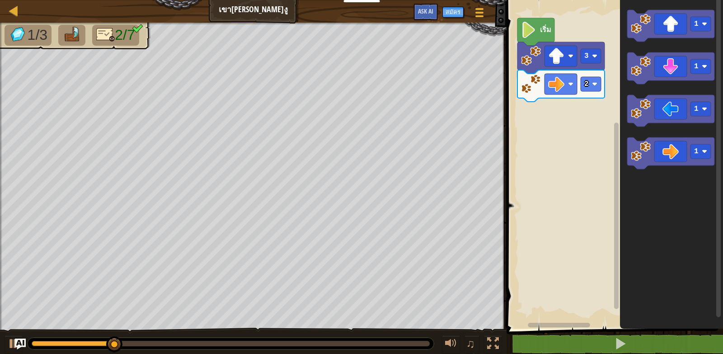
click at [547, 130] on div "เริ่ม 3 2 1 1 1 1" at bounding box center [613, 161] width 219 height 333
click at [676, 23] on icon "พื้นที่ทำงาน Blockly" at bounding box center [670, 26] width 87 height 32
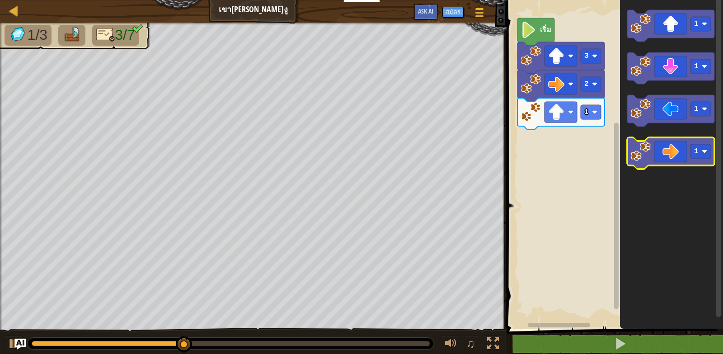
click at [670, 150] on icon "พื้นที่ทำงาน Blockly" at bounding box center [670, 153] width 87 height 32
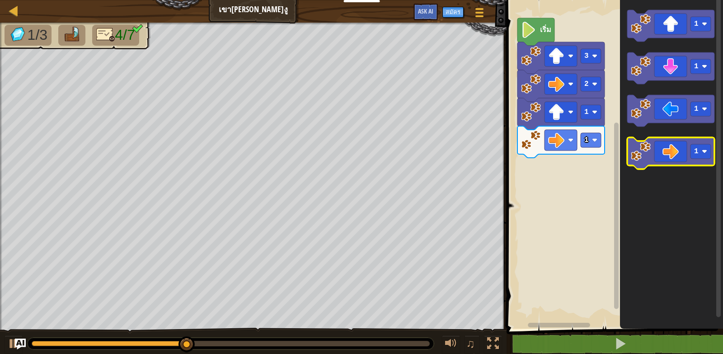
click at [670, 150] on icon "พื้นที่ทำงาน Blockly" at bounding box center [670, 153] width 87 height 32
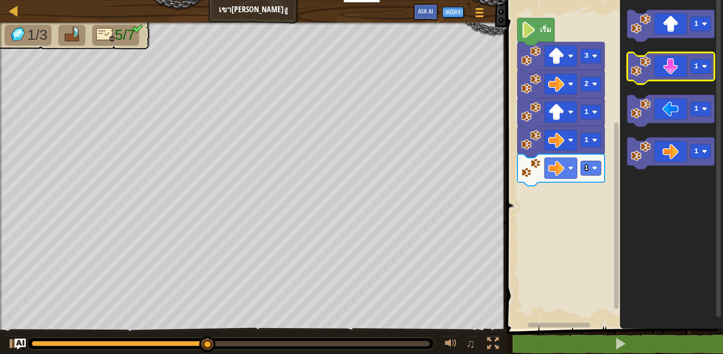
click at [665, 69] on icon "พื้นที่ทำงาน Blockly" at bounding box center [670, 68] width 87 height 32
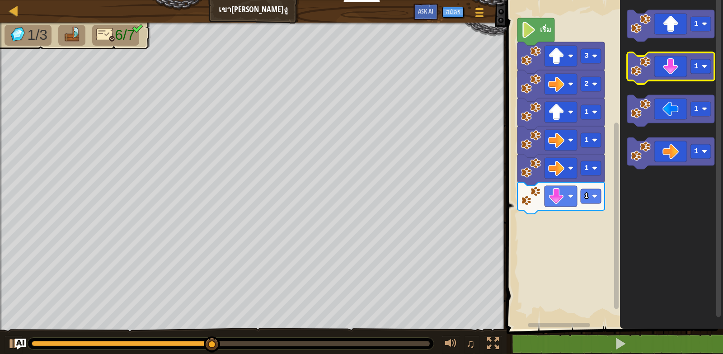
click at [665, 69] on icon "พื้นที่ทำงาน Blockly" at bounding box center [670, 68] width 87 height 32
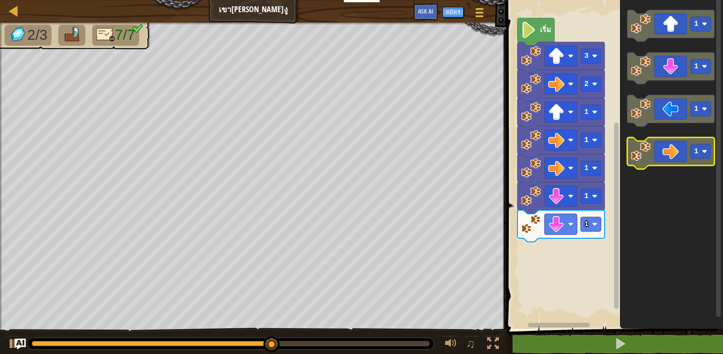
click at [665, 154] on icon "พื้นที่ทำงาน Blockly" at bounding box center [670, 153] width 87 height 32
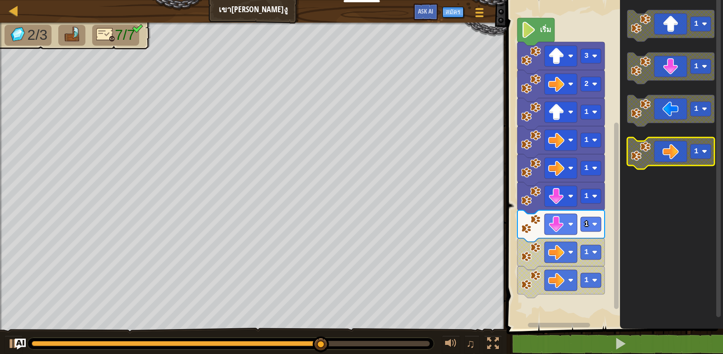
click at [665, 154] on icon "พื้นที่ทำงาน Blockly" at bounding box center [670, 153] width 87 height 32
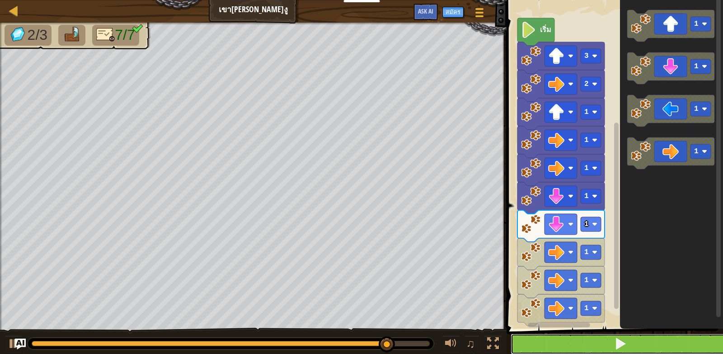
click at [601, 334] on button at bounding box center [619, 343] width 219 height 21
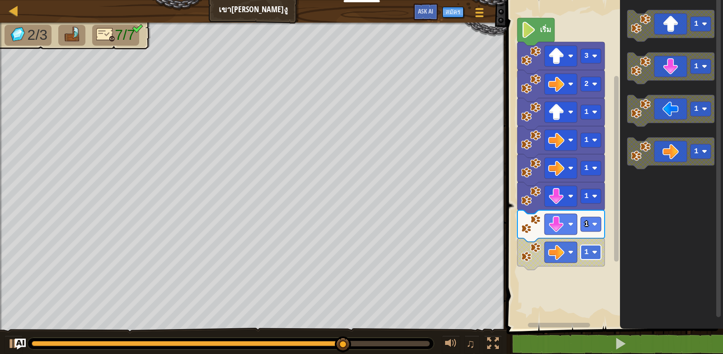
click at [587, 249] on text "1" at bounding box center [586, 252] width 5 height 8
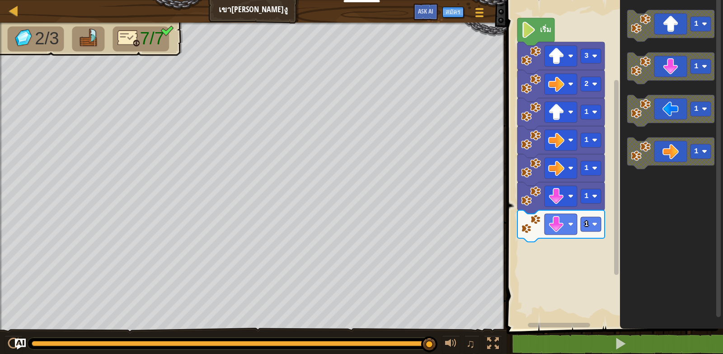
click at [563, 232] on div "เริ่ม 3 2 1 1 1 1 1 1 1 1 1" at bounding box center [613, 161] width 219 height 333
click at [696, 150] on text "1" at bounding box center [696, 151] width 5 height 8
click at [600, 214] on div "เริ่ม 3 2 1 1 1 1 1 1 1 1 2" at bounding box center [613, 161] width 219 height 333
click at [606, 228] on div "เริ่ม 3 2 1 1 1 1 1 1 1 1 2" at bounding box center [613, 161] width 219 height 333
click at [651, 173] on icon "1 1 1 2" at bounding box center [671, 161] width 103 height 333
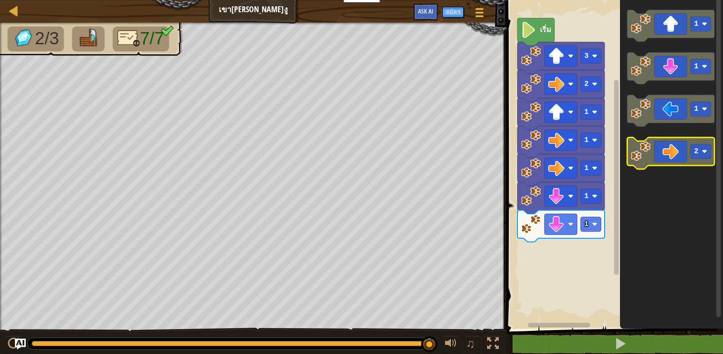
click at [655, 169] on g "1 1 1 2" at bounding box center [670, 89] width 87 height 159
click at [663, 145] on icon "พื้นที่ทำงาน Blockly" at bounding box center [670, 153] width 87 height 32
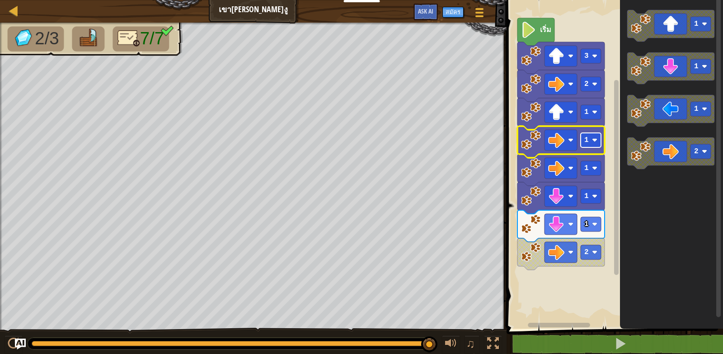
click at [588, 140] on text "1" at bounding box center [586, 140] width 5 height 8
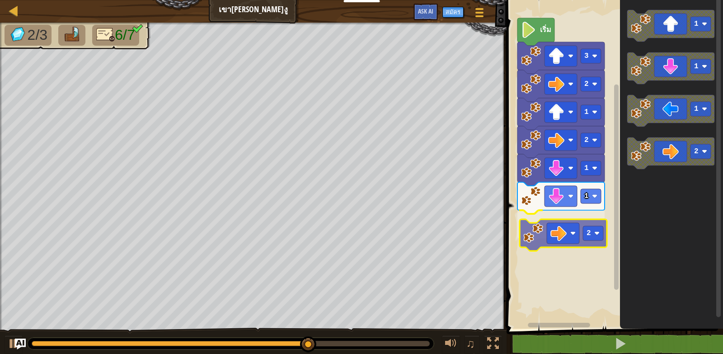
click at [570, 235] on div "1 2 1 2 1 2 3 เริ่ม 1 1 1 2 2" at bounding box center [613, 161] width 219 height 333
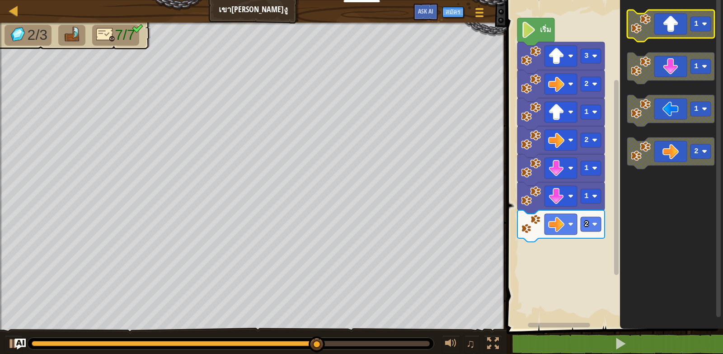
click at [701, 24] on rect "พื้นที่ทำงาน Blockly" at bounding box center [700, 24] width 20 height 14
click at [581, 188] on div "1 2 1 2 1 2 3 เริ่ม 3 1 1 2" at bounding box center [613, 161] width 219 height 333
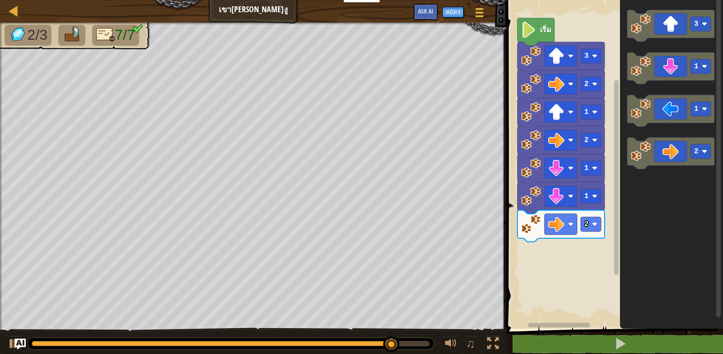
click at [593, 246] on div "1 2 1 2 1 2 3 เริ่ม 3 1 1 2" at bounding box center [613, 161] width 219 height 333
click at [655, 94] on icon "3 1 1 2" at bounding box center [671, 161] width 103 height 333
click at [672, 22] on icon "พื้นที่ทำงาน Blockly" at bounding box center [670, 26] width 87 height 32
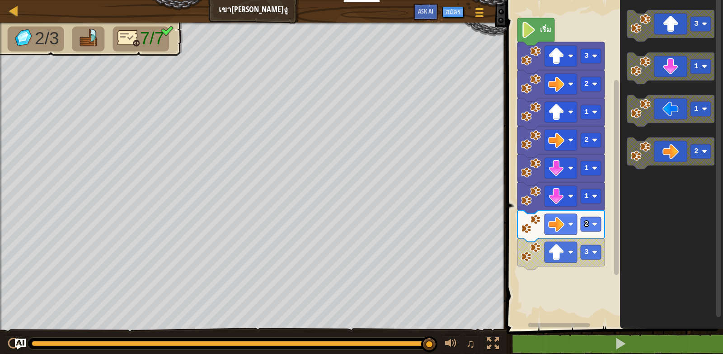
click at [655, 92] on icon "3 1 1 2" at bounding box center [671, 161] width 103 height 333
click at [558, 260] on image "พื้นที่ทำงาน Blockly" at bounding box center [556, 252] width 16 height 16
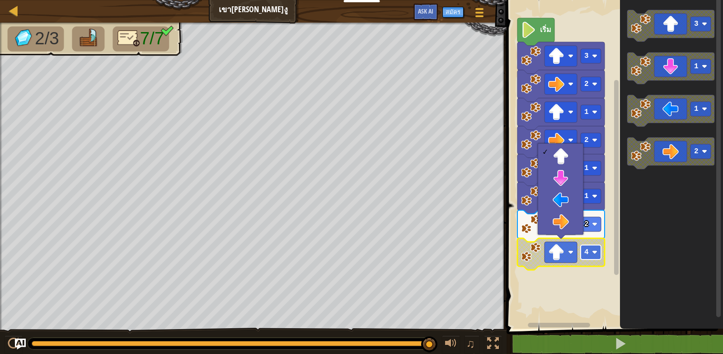
click at [588, 251] on rect "พื้นที่ทำงาน Blockly" at bounding box center [591, 252] width 20 height 14
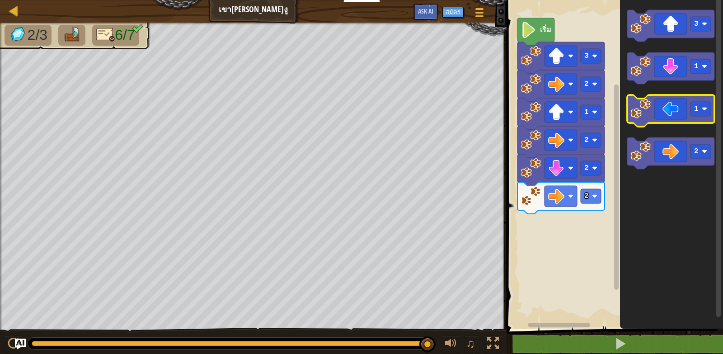
click at [618, 136] on div "2 2 2 1 2 3 เริ่ม 3 1 1 2" at bounding box center [613, 161] width 219 height 333
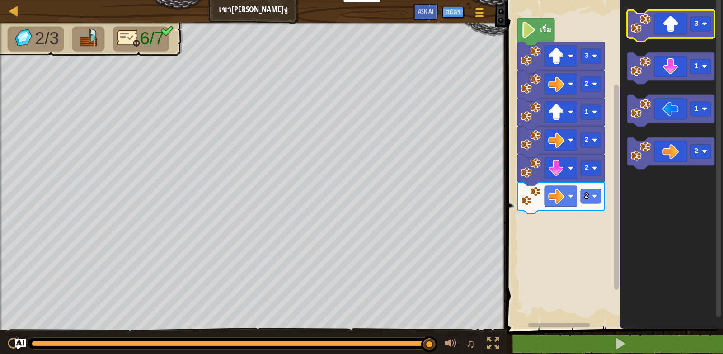
click at [650, 20] on image "พื้นที่ทำงาน Blockly" at bounding box center [641, 24] width 20 height 20
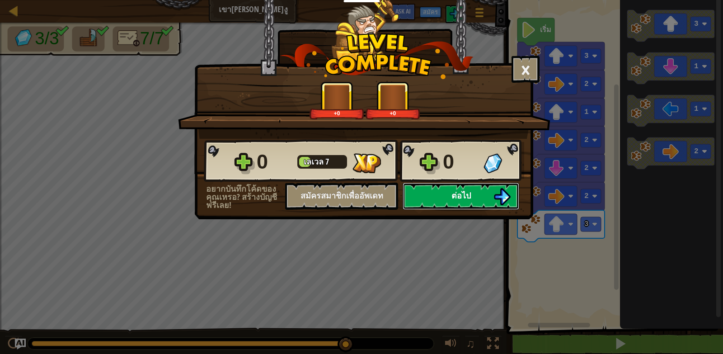
click at [477, 186] on button "ต่อไป" at bounding box center [461, 196] width 117 height 27
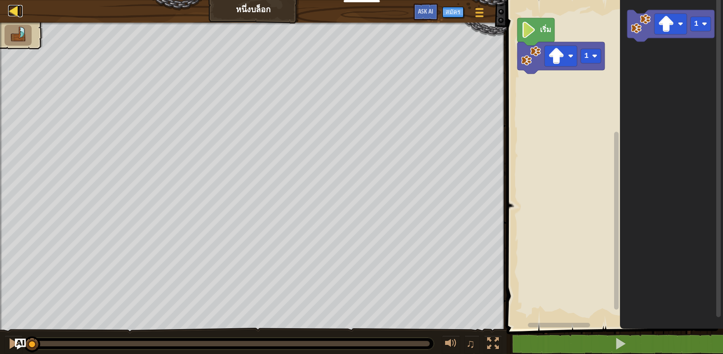
click at [12, 10] on div at bounding box center [13, 10] width 11 height 11
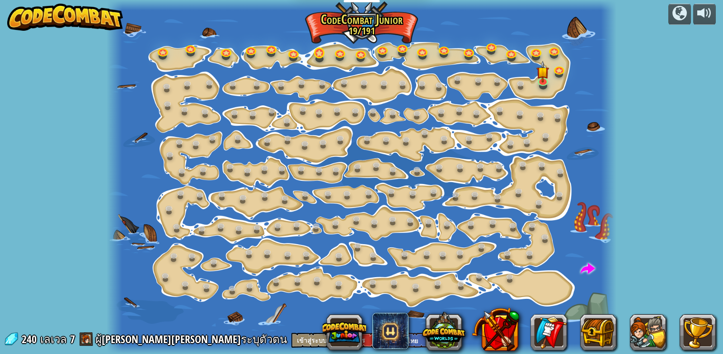
select select "th"
click at [539, 80] on img at bounding box center [542, 66] width 13 height 29
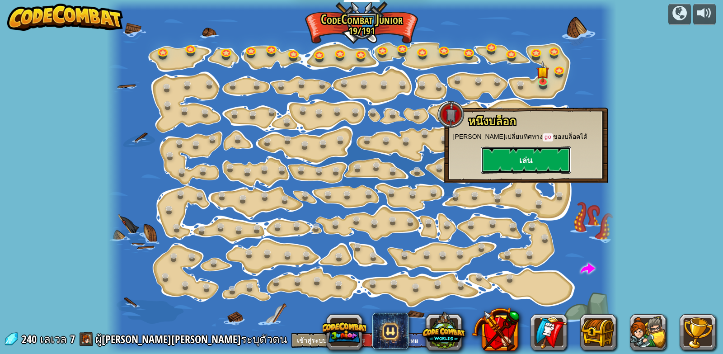
click at [537, 157] on button "เล่น" at bounding box center [526, 159] width 90 height 27
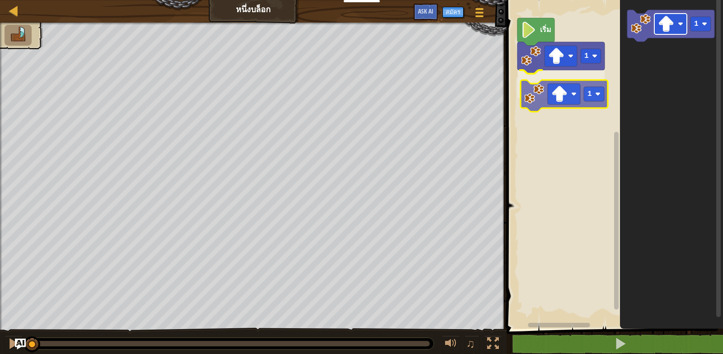
click at [572, 90] on div "1 1 เริ่ม 1 1" at bounding box center [613, 161] width 219 height 333
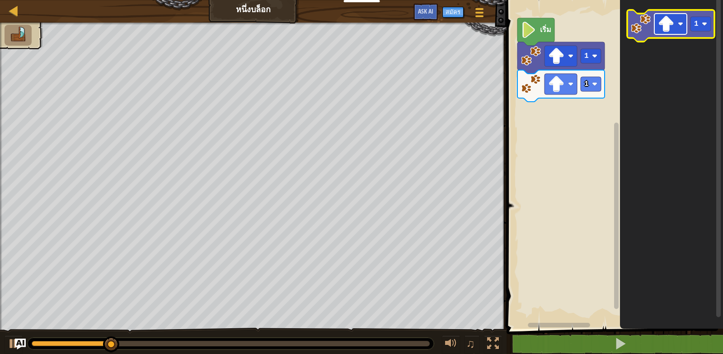
click at [658, 19] on image "พื้นที่ทำงาน Blockly" at bounding box center [666, 24] width 16 height 16
click at [698, 19] on rect "พื้นที่ทำงาน Blockly" at bounding box center [700, 24] width 20 height 14
click at [681, 22] on image "พื้นที่ทำงาน Blockly" at bounding box center [680, 23] width 5 height 5
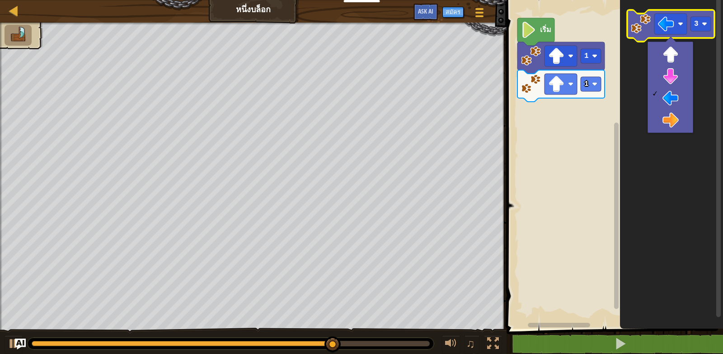
click at [649, 32] on image "พื้นที่ทำงาน Blockly" at bounding box center [641, 24] width 20 height 20
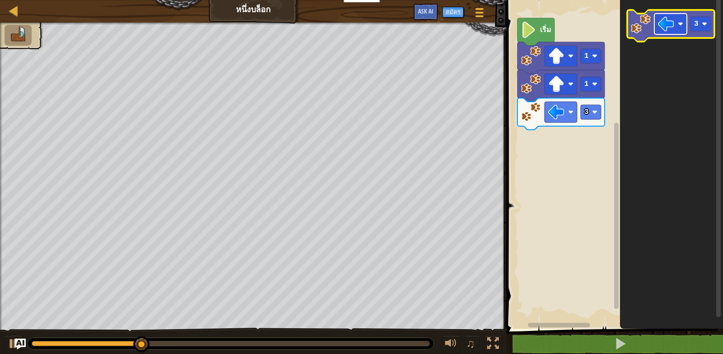
click at [676, 22] on rect "พื้นที่ทำงาน Blockly" at bounding box center [670, 24] width 33 height 21
click at [694, 22] on text "3" at bounding box center [696, 24] width 5 height 8
click at [673, 28] on image "พื้นที่ทำงาน Blockly" at bounding box center [666, 24] width 16 height 16
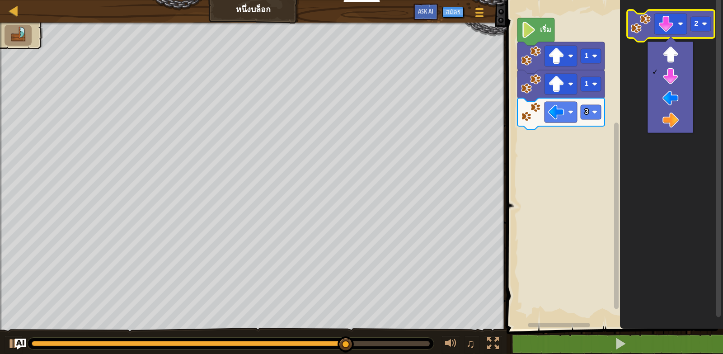
click at [633, 31] on image "พื้นที่ทำงาน Blockly" at bounding box center [641, 24] width 20 height 20
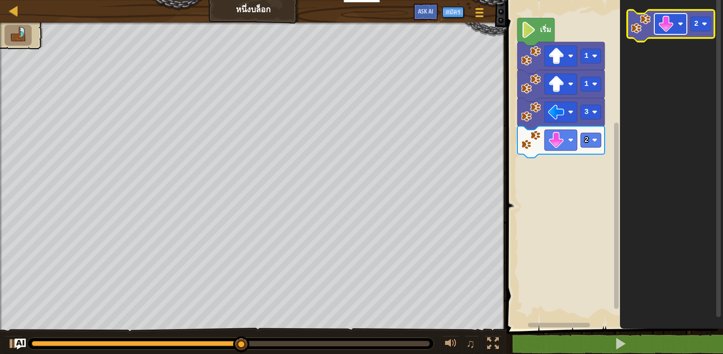
click at [670, 17] on image "พื้นที่ทำงาน Blockly" at bounding box center [666, 24] width 16 height 16
click at [698, 27] on rect "พื้นที่ทำงาน Blockly" at bounding box center [700, 24] width 20 height 14
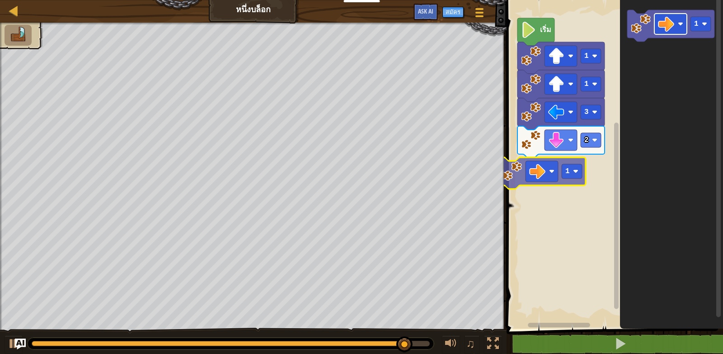
click at [550, 176] on div "1 1 3 2 เริ่ม 1 1 1" at bounding box center [613, 161] width 219 height 333
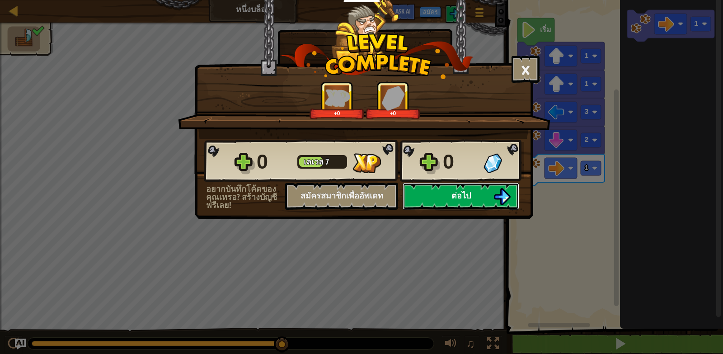
click at [473, 191] on button "ต่อไป" at bounding box center [461, 196] width 117 height 27
